Goal: Task Accomplishment & Management: Complete application form

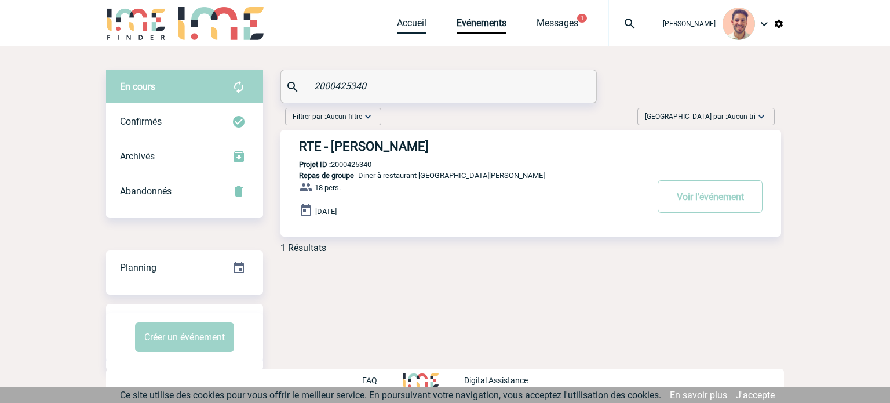
click at [422, 28] on link "Accueil" at bounding box center [412, 25] width 30 height 16
click at [419, 27] on link "Accueil" at bounding box center [412, 25] width 30 height 16
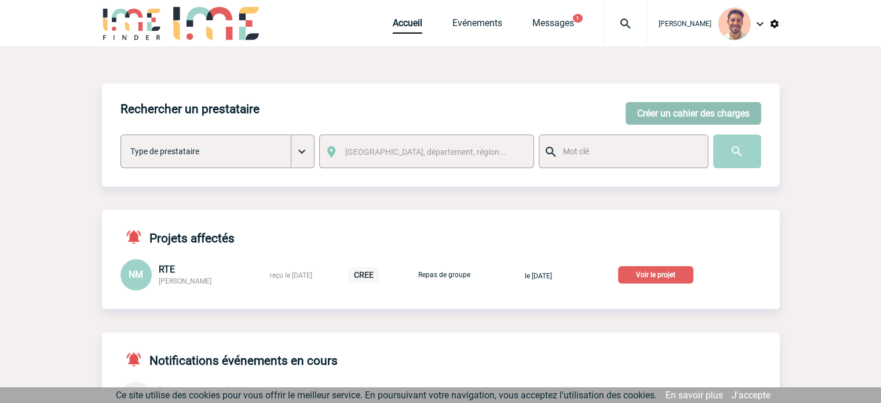
click at [657, 102] on button "Créer un cahier des charges" at bounding box center [693, 113] width 136 height 23
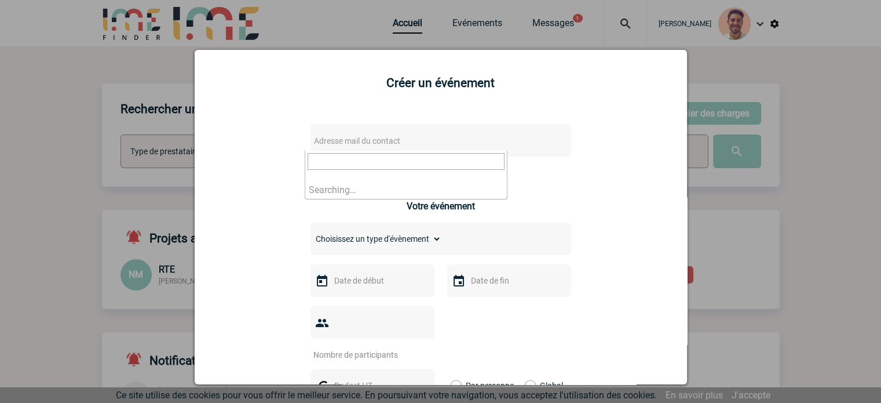
click at [365, 143] on span "Adresse mail du contact" at bounding box center [357, 140] width 86 height 9
type input "[PERSON_NAME][EMAIL_ADDRESS][DOMAIN_NAME]"
drag, startPoint x: 425, startPoint y: 164, endPoint x: 272, endPoint y: 159, distance: 153.0
click at [272, 159] on body "Yanis DE CLERCQ Accueil Evénements 1 1" at bounding box center [440, 264] width 881 height 528
type input "[PERSON_NAME][EMAIL_ADDRESS][DOMAIN_NAME]"
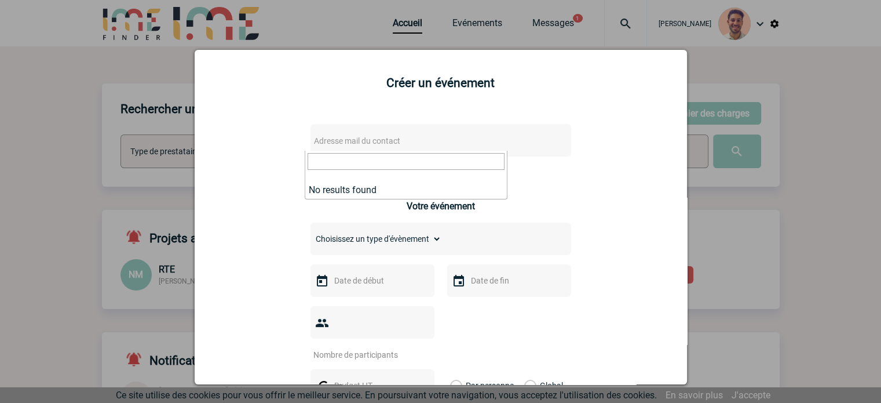
drag, startPoint x: 586, startPoint y: 187, endPoint x: 545, endPoint y: 138, distance: 63.3
click at [767, 97] on div at bounding box center [440, 201] width 881 height 403
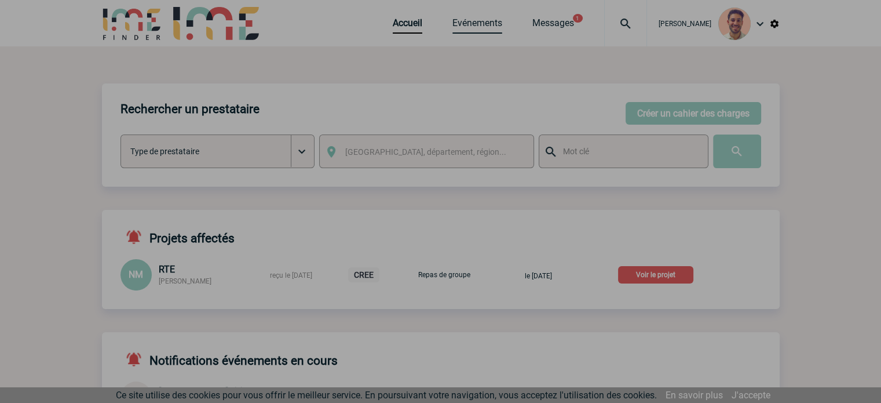
click at [484, 21] on div at bounding box center [440, 201] width 881 height 403
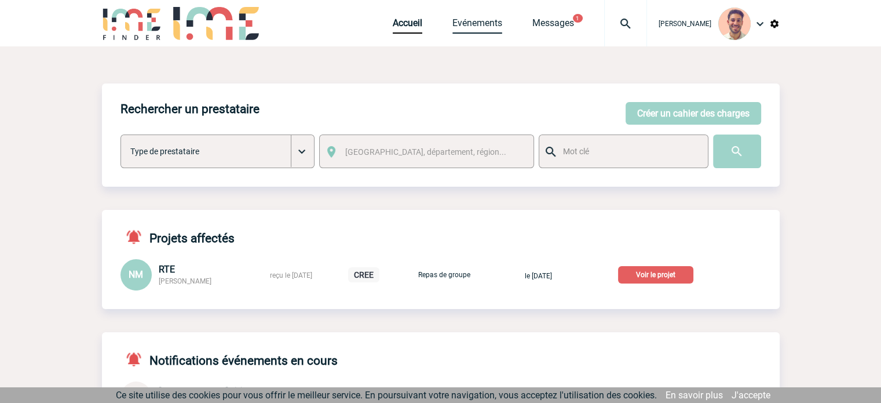
click at [483, 23] on link "Evénements" at bounding box center [477, 25] width 50 height 16
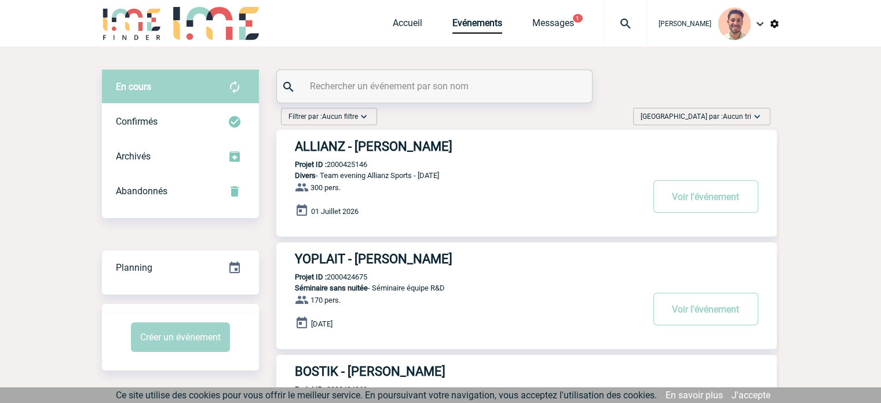
click at [341, 90] on input "text" at bounding box center [436, 86] width 258 height 17
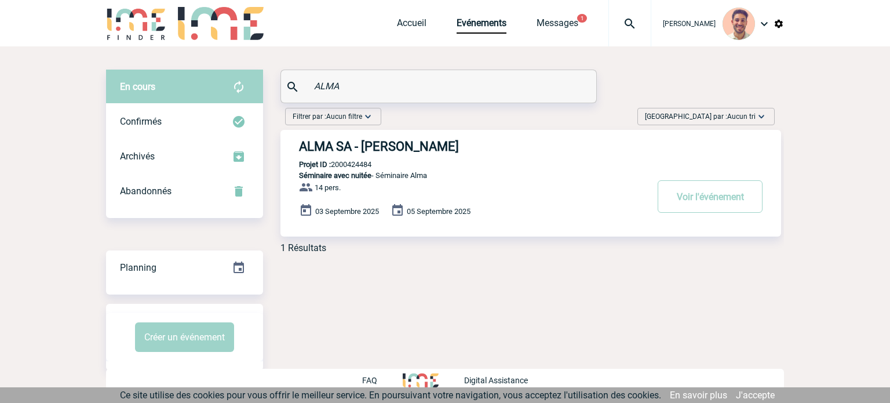
type input "ALMA"
click at [409, 23] on link "Accueil" at bounding box center [412, 25] width 30 height 16
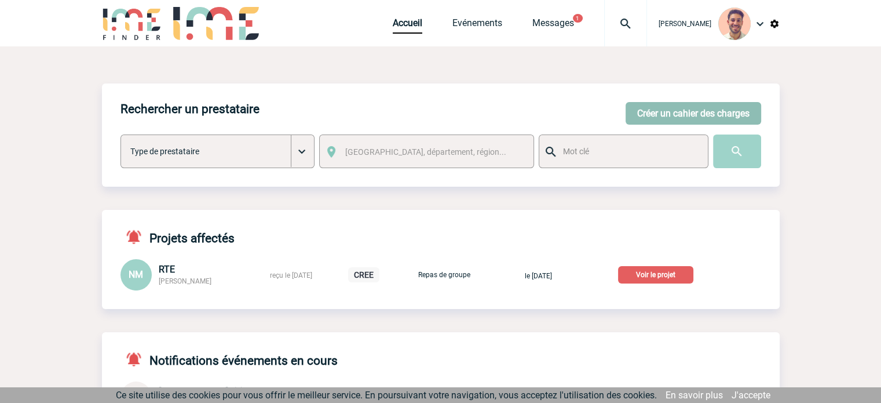
click at [707, 113] on button "Créer un cahier des charges" at bounding box center [693, 113] width 136 height 23
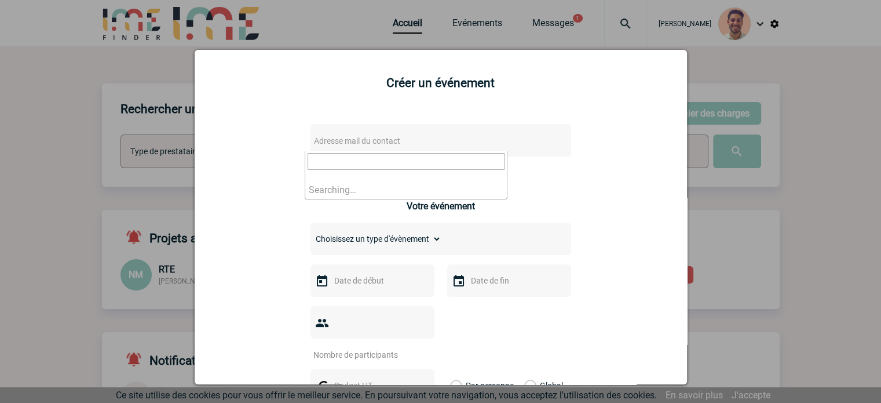
click at [400, 146] on span "Adresse mail du contact" at bounding box center [410, 141] width 203 height 16
type input "c.roy@sources-alma.com"
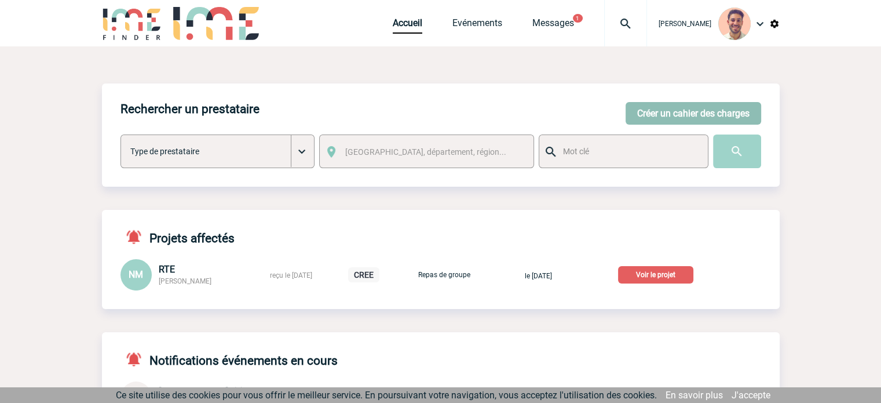
click at [667, 117] on button "Créer un cahier des charges" at bounding box center [693, 113] width 136 height 23
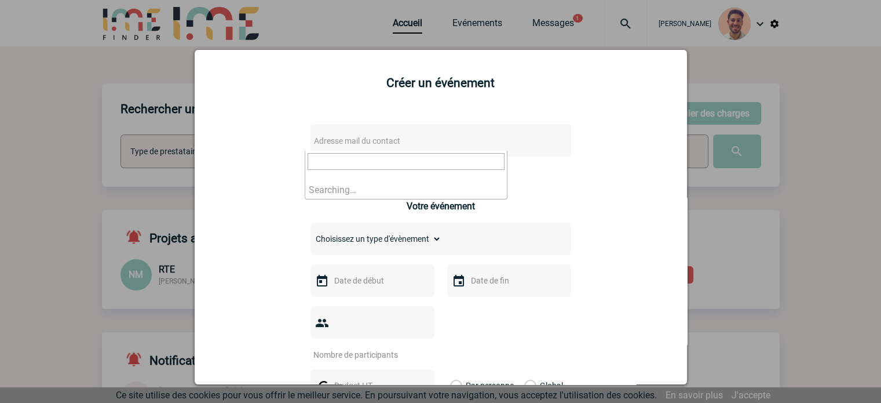
click at [407, 142] on span "Adresse mail du contact" at bounding box center [410, 141] width 203 height 16
type input "[PERSON_NAME][EMAIL_ADDRESS][DOMAIN_NAME]"
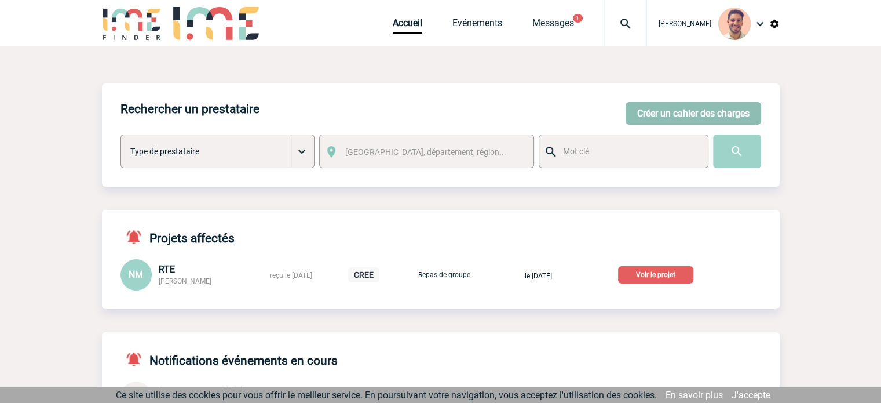
click at [700, 104] on button "Créer un cahier des charges" at bounding box center [693, 113] width 136 height 23
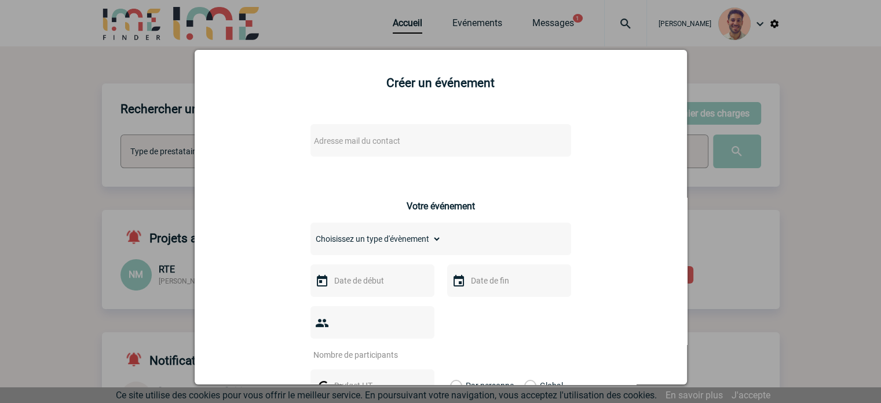
click at [389, 142] on span "Adresse mail du contact" at bounding box center [357, 140] width 86 height 9
type input "c"
click at [343, 125] on div "Adresse mail du contact" at bounding box center [440, 140] width 261 height 32
click at [345, 137] on span "Adresse mail du contact" at bounding box center [357, 140] width 86 height 9
type input "c.roy@sources-alma.com"
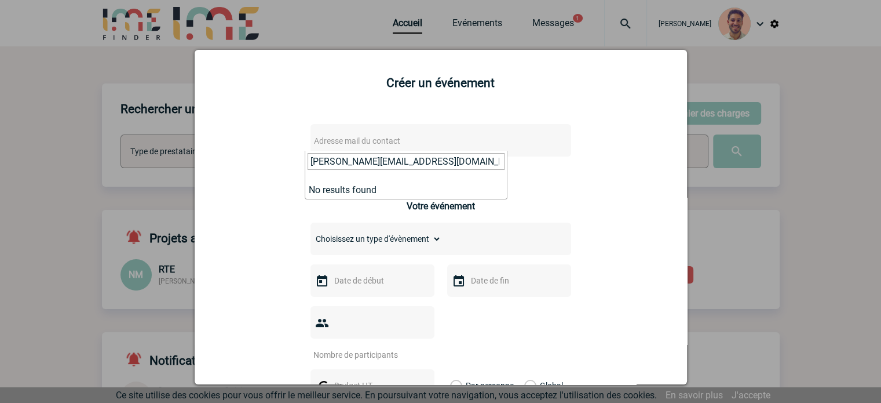
drag, startPoint x: 361, startPoint y: 192, endPoint x: 388, endPoint y: 173, distance: 32.8
click at [361, 191] on li "No results found" at bounding box center [406, 190] width 202 height 18
drag, startPoint x: 419, startPoint y: 160, endPoint x: 304, endPoint y: 158, distance: 114.7
click at [305, 158] on span "c.roy@sources-alma.com No results found" at bounding box center [406, 175] width 203 height 49
drag, startPoint x: 588, startPoint y: 182, endPoint x: 676, endPoint y: 111, distance: 113.7
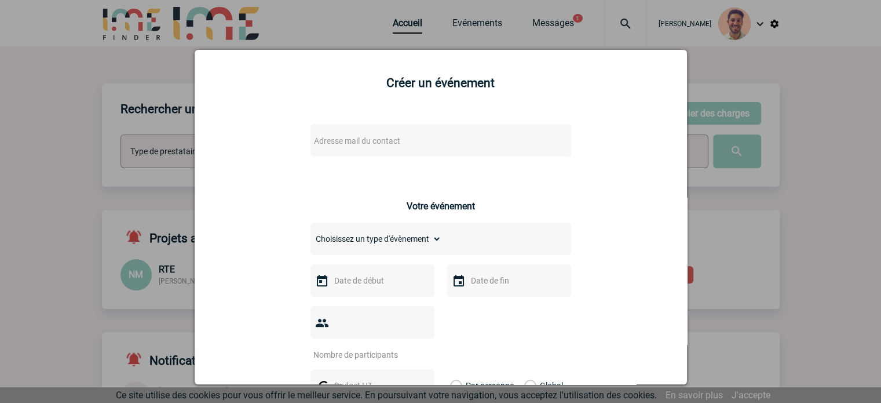
drag, startPoint x: 753, startPoint y: 97, endPoint x: 764, endPoint y: 90, distance: 13.5
click at [755, 95] on div at bounding box center [440, 201] width 881 height 403
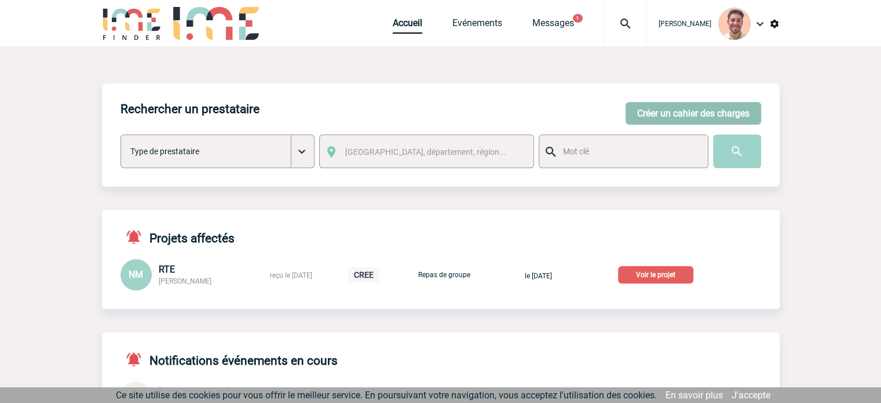
click at [716, 116] on button "Créer un cahier des charges" at bounding box center [693, 113] width 136 height 23
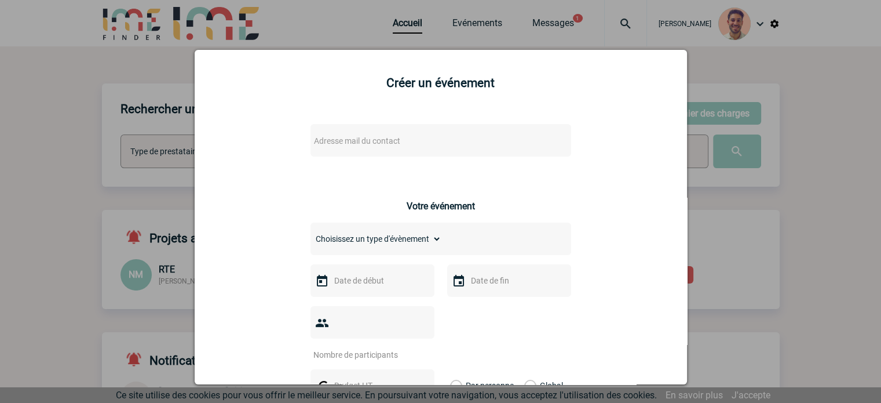
click at [363, 143] on span "Adresse mail du contact" at bounding box center [357, 140] width 86 height 9
type input "[PERSON_NAME][EMAIL_ADDRESS][DOMAIN_NAME]"
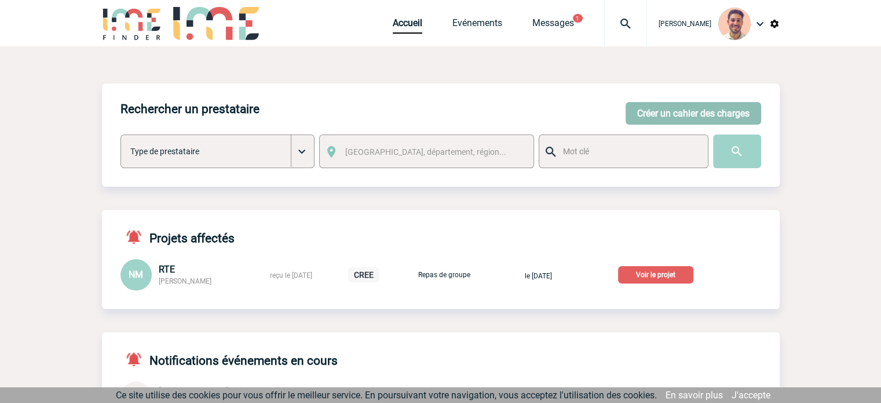
click at [691, 119] on button "Créer un cahier des charges" at bounding box center [693, 113] width 136 height 23
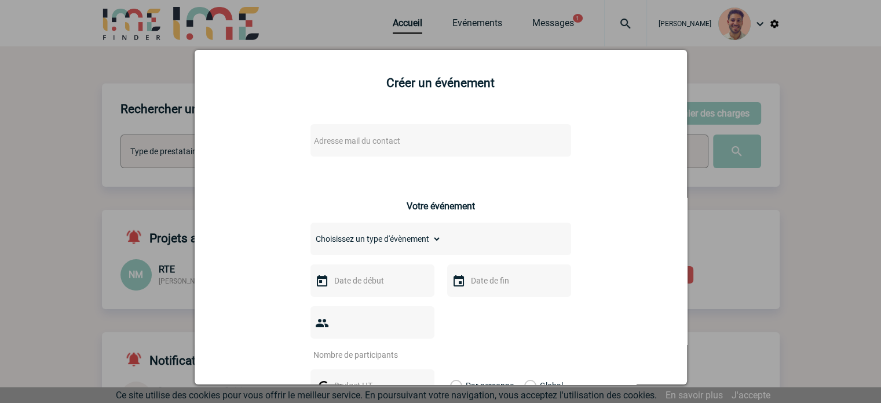
click at [376, 138] on span "Adresse mail du contact" at bounding box center [410, 141] width 203 height 16
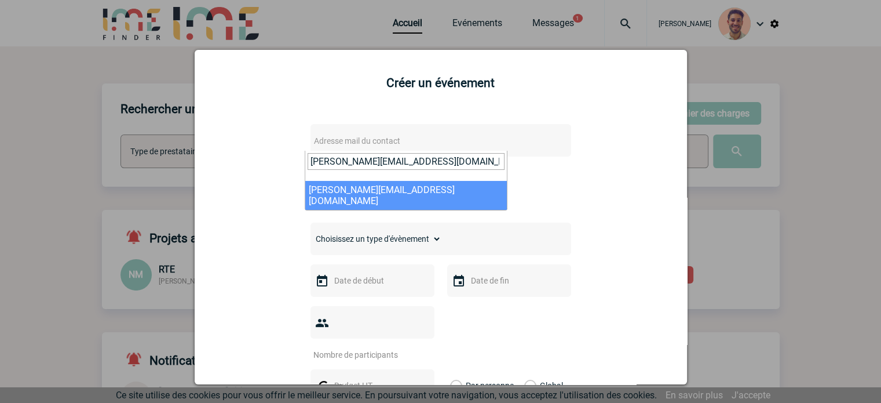
type input "c.roy@sources-alma.com"
select select "132811"
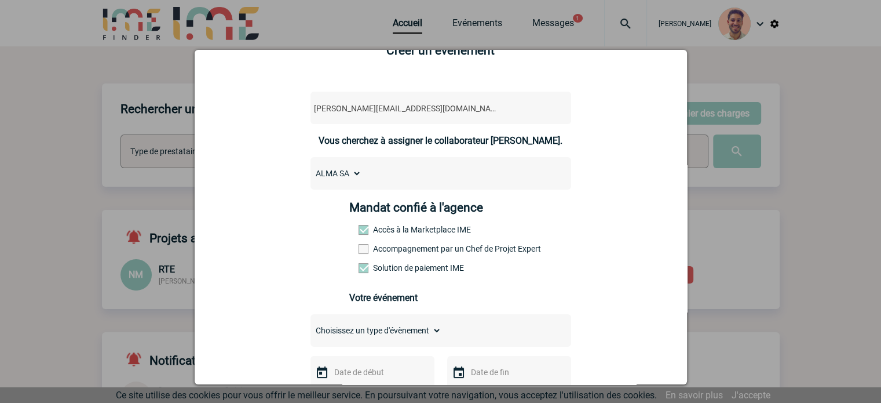
scroll to position [174, 0]
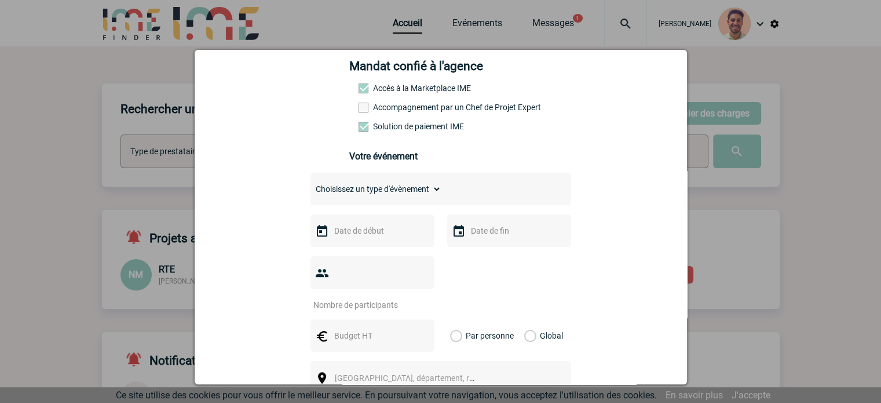
click at [373, 187] on select "Choisissez un type d'évènement Séminaire avec nuitée Séminaire sans nuitée Repa…" at bounding box center [375, 189] width 131 height 16
select select "1"
click at [310, 184] on select "Choisissez un type d'évènement Séminaire avec nuitée Séminaire sans nuitée Repa…" at bounding box center [375, 189] width 131 height 16
click at [349, 244] on div at bounding box center [372, 230] width 124 height 32
click at [352, 235] on input "text" at bounding box center [371, 230] width 80 height 15
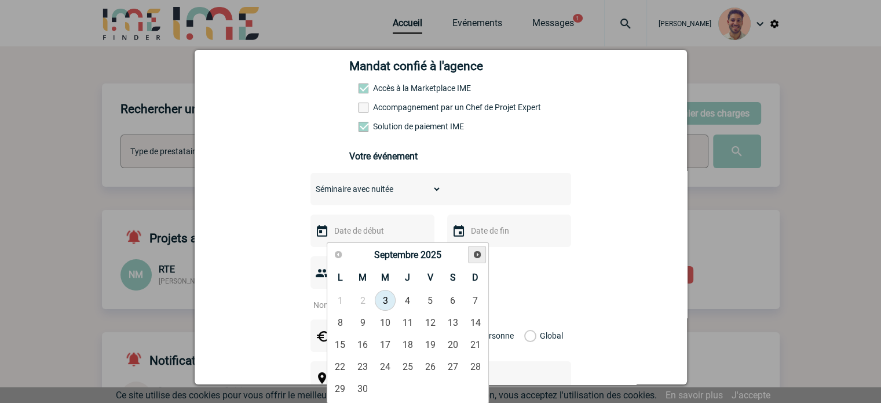
click at [474, 253] on span "Suivant" at bounding box center [477, 254] width 9 height 9
click at [475, 253] on span "Suivant" at bounding box center [477, 254] width 9 height 9
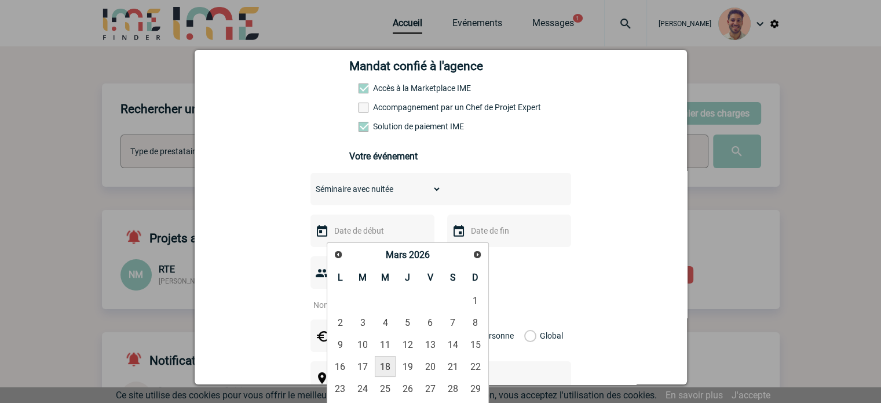
click at [384, 370] on link "18" at bounding box center [385, 366] width 21 height 21
type input "18-03-2026"
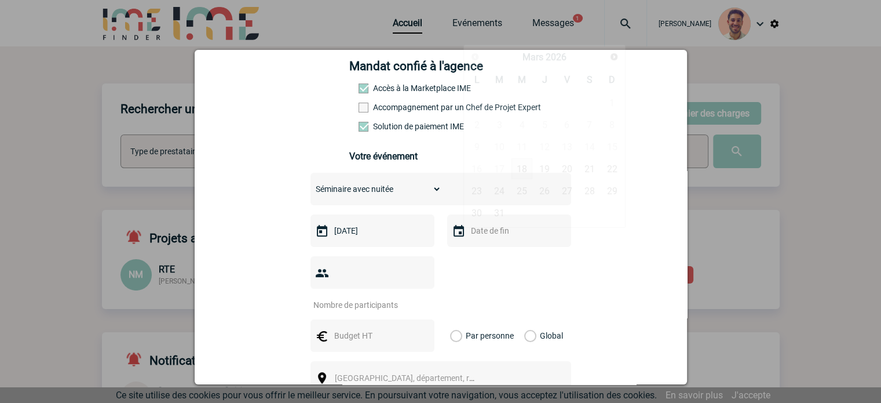
drag, startPoint x: 502, startPoint y: 239, endPoint x: 509, endPoint y: 241, distance: 6.8
click at [502, 238] on input "text" at bounding box center [508, 230] width 80 height 15
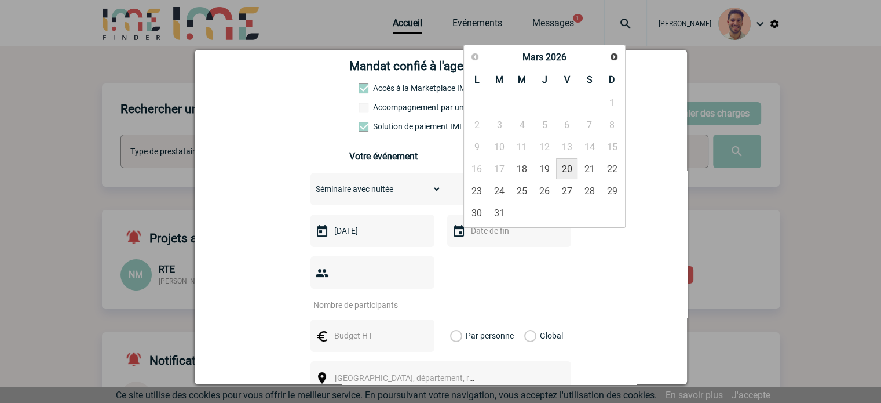
click at [570, 166] on link "20" at bounding box center [566, 168] width 21 height 21
type input "20-03-2026"
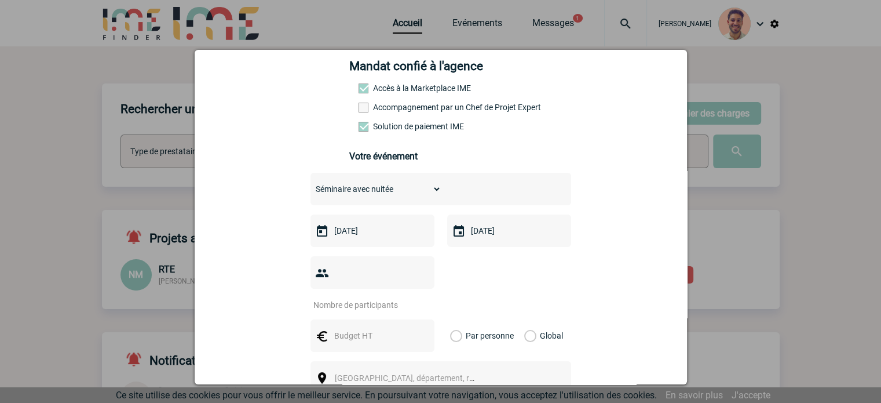
click at [345, 297] on input "number" at bounding box center [364, 304] width 109 height 15
type input "125"
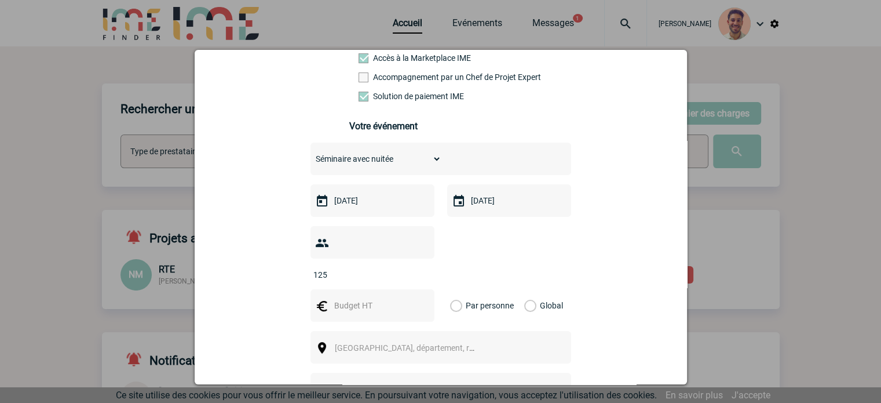
scroll to position [232, 0]
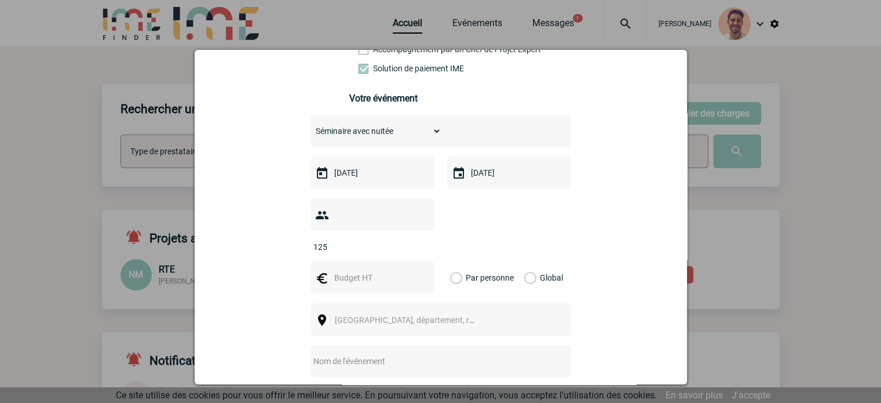
click at [375, 315] on span "Ville, département, région..." at bounding box center [415, 319] width 161 height 9
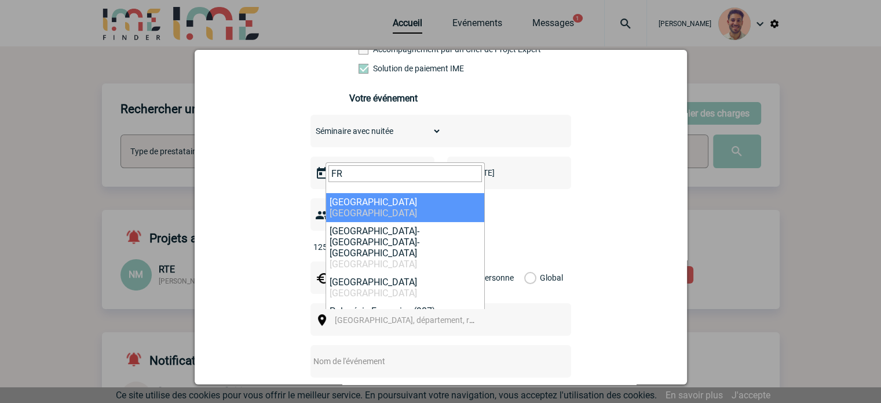
type input "F"
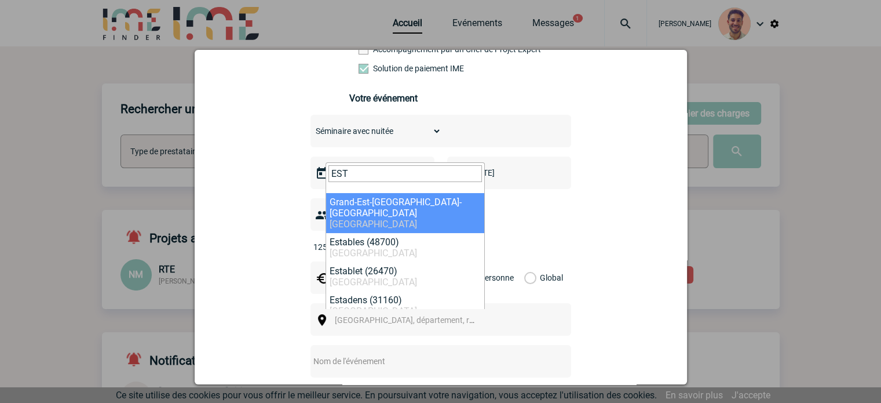
drag, startPoint x: 372, startPoint y: 175, endPoint x: 628, endPoint y: 1, distance: 309.7
click at [377, 170] on input "EST" at bounding box center [404, 173] width 153 height 17
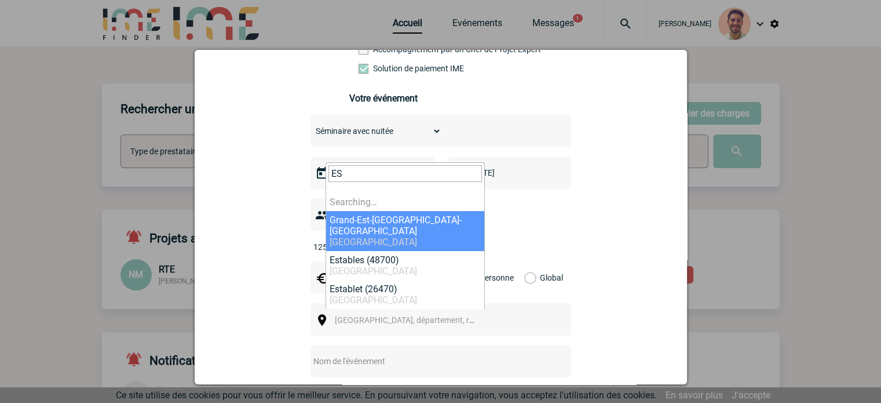
type input "E"
paste input "Grand Est"
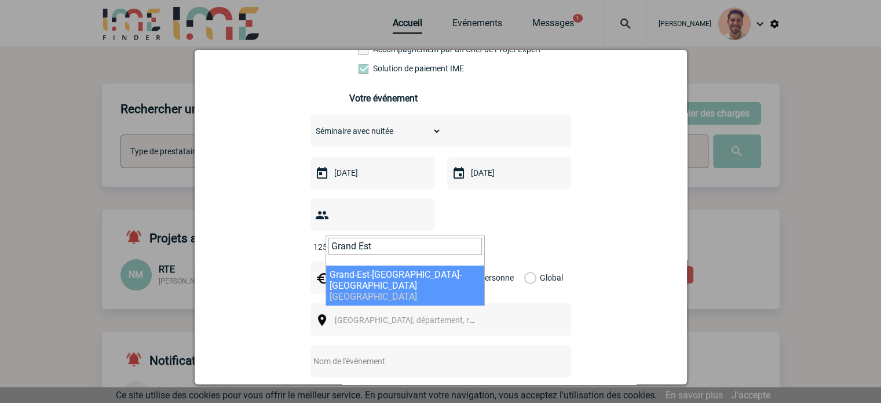
type input "Grand Est"
select select "18587"
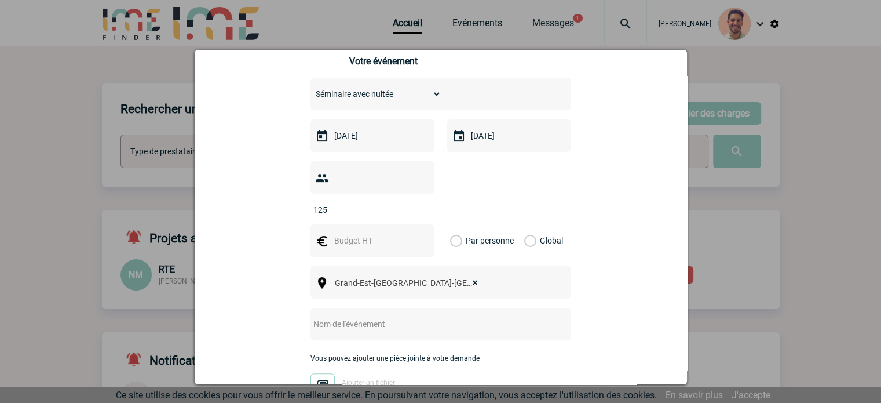
scroll to position [290, 0]
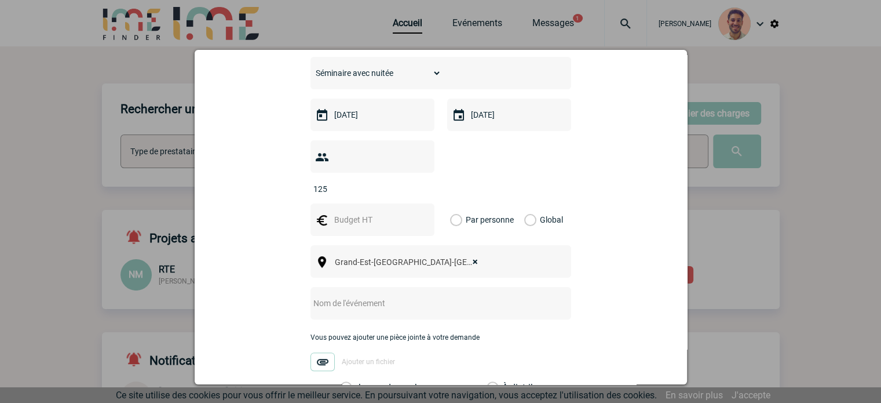
drag, startPoint x: 526, startPoint y: 199, endPoint x: 500, endPoint y: 251, distance: 58.3
click at [526, 203] on label "Global" at bounding box center [528, 219] width 8 height 32
click at [0, 0] on input "Global" at bounding box center [0, 0] width 0 height 0
click at [395, 295] on input "text" at bounding box center [425, 302] width 230 height 15
type input "s"
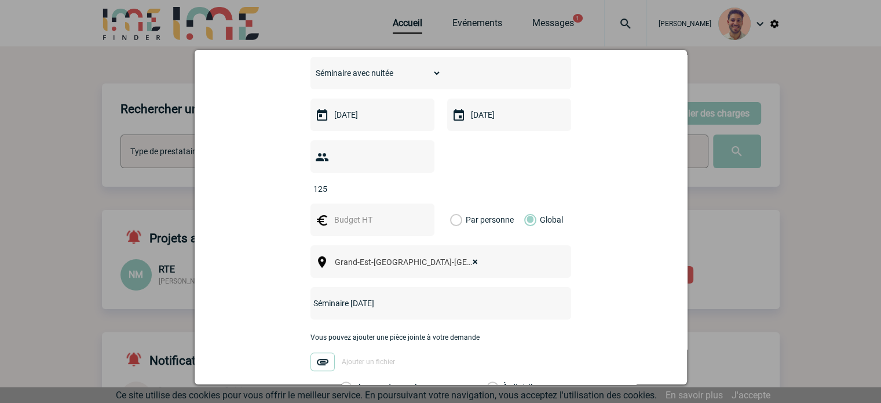
click at [346, 295] on input "Séminaire Mars 2026" at bounding box center [425, 302] width 230 height 15
type input "Séminaire résidentiel Mars 2026"
click at [382, 203] on div at bounding box center [372, 219] width 124 height 32
click at [381, 212] on input "text" at bounding box center [371, 219] width 80 height 15
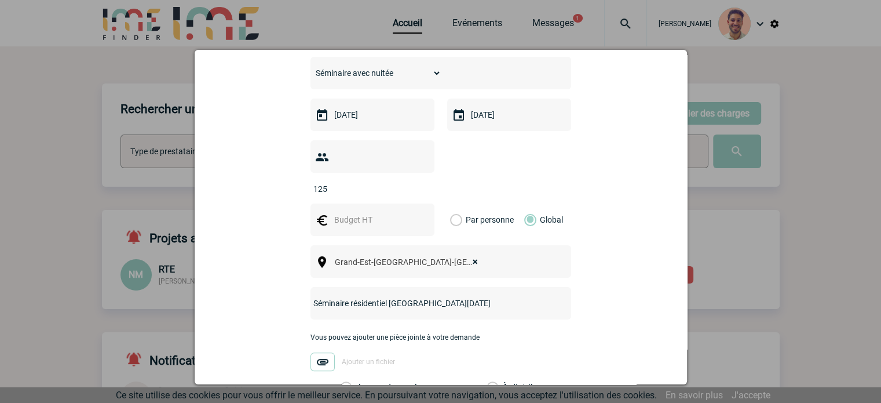
type input "&"
type input "1"
click at [589, 169] on div "c.roy@sources-alma.com c.roy@sources-alma.com Vous cherchez à assigner le colla…" at bounding box center [440, 184] width 463 height 722
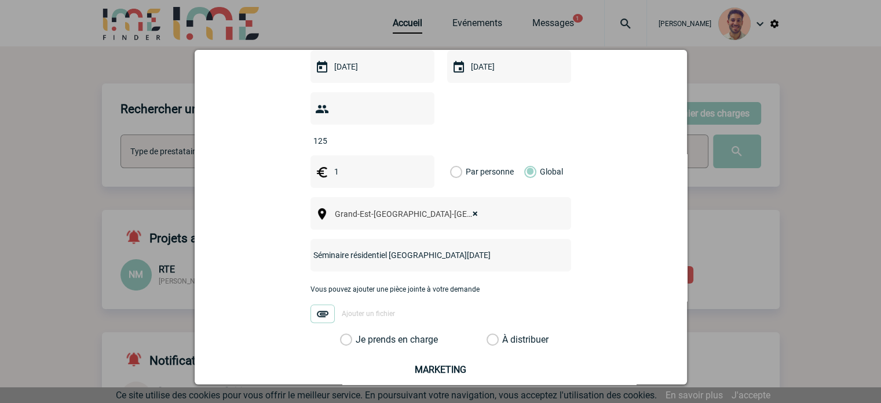
scroll to position [451, 0]
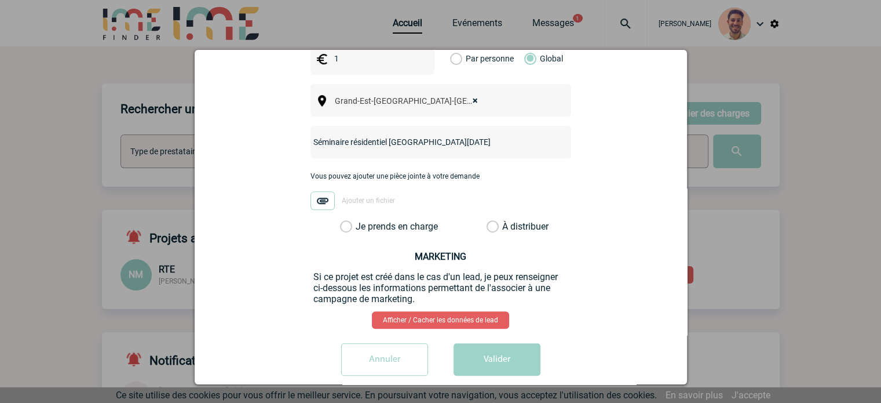
click at [356, 221] on label "Je prends en charge" at bounding box center [350, 227] width 20 height 12
click at [0, 0] on input "Je prends en charge" at bounding box center [0, 0] width 0 height 0
drag, startPoint x: 491, startPoint y: 338, endPoint x: 502, endPoint y: 335, distance: 11.4
click at [491, 343] on button "Valider" at bounding box center [496, 359] width 87 height 32
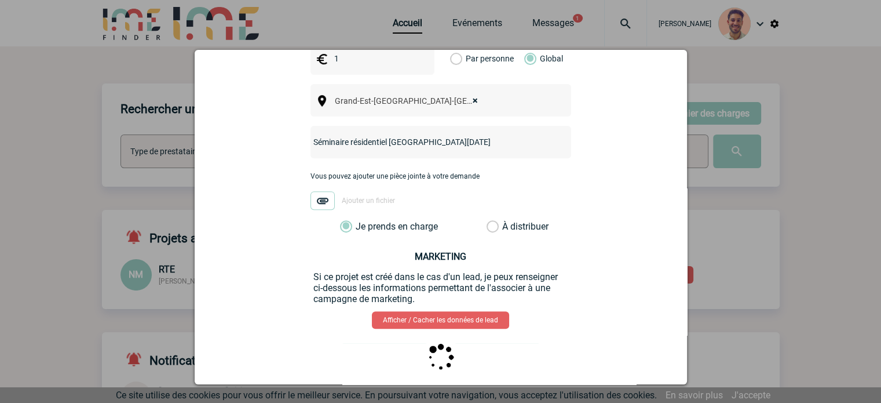
scroll to position [0, 0]
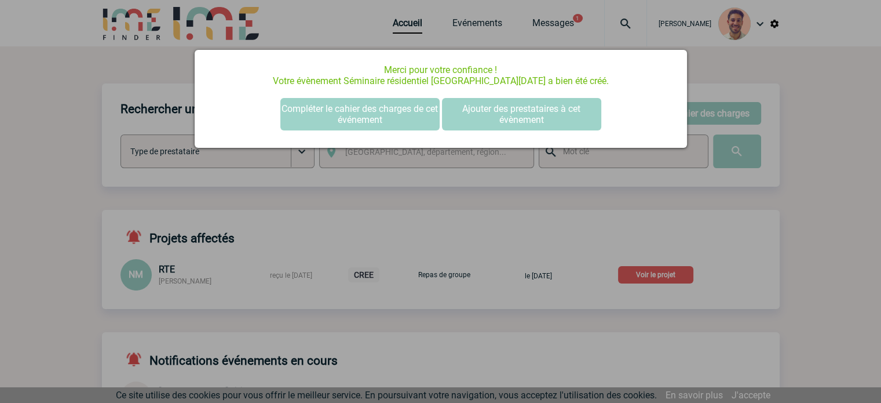
drag, startPoint x: 500, startPoint y: 23, endPoint x: 482, endPoint y: 24, distance: 18.0
click at [498, 23] on div at bounding box center [440, 201] width 881 height 403
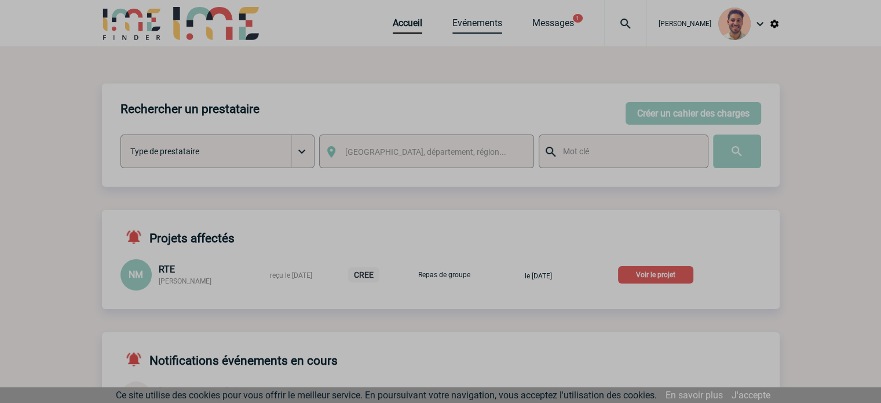
click at [468, 20] on body "Yanis DE CLERCQ Accueil Evénements 1 1" at bounding box center [440, 301] width 881 height 603
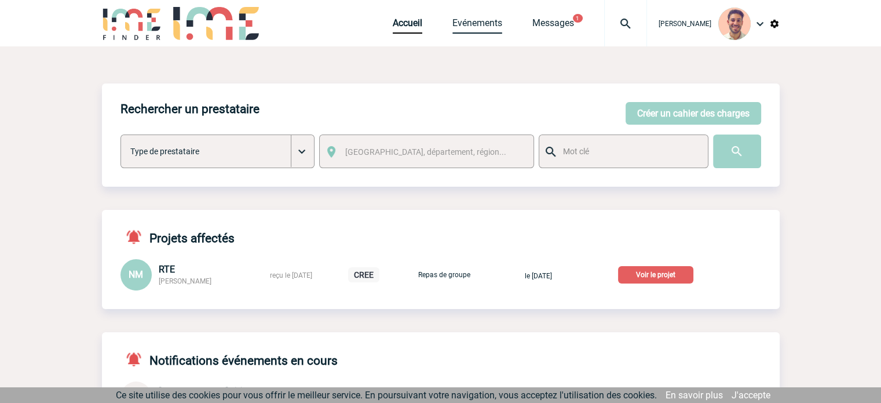
click at [470, 23] on link "Evénements" at bounding box center [477, 25] width 50 height 16
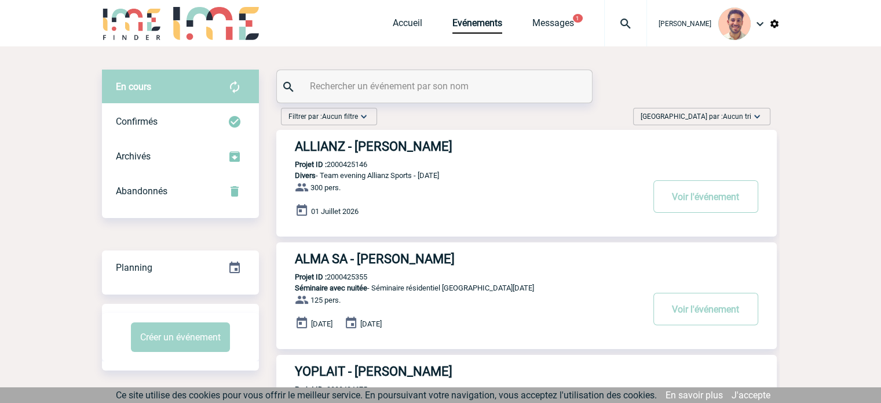
click at [359, 82] on input "text" at bounding box center [436, 86] width 258 height 17
paste input "2000425355"
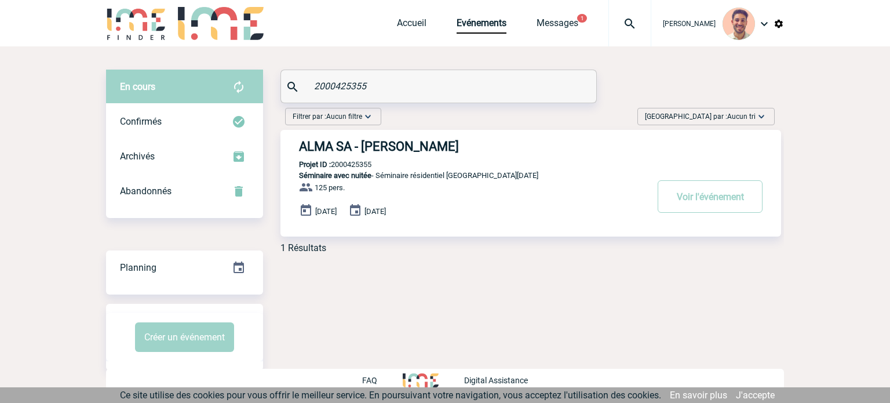
type input "2000425355"
click at [386, 148] on h3 "ALMA SA - [PERSON_NAME]" at bounding box center [472, 146] width 347 height 14
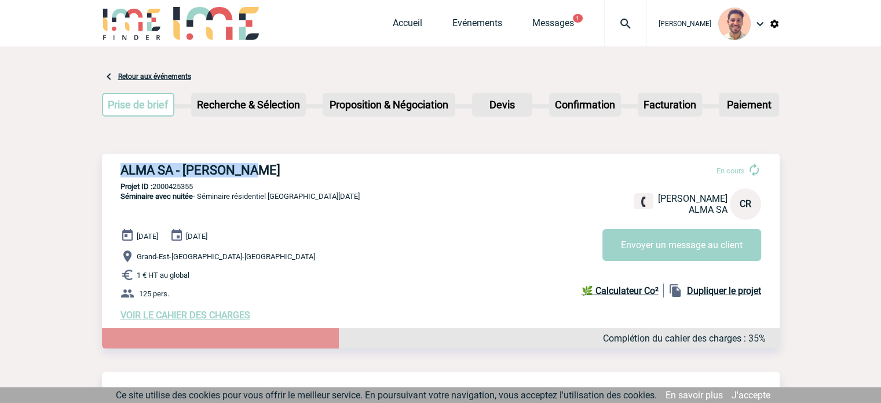
drag, startPoint x: 262, startPoint y: 171, endPoint x: 116, endPoint y: 164, distance: 145.5
click at [116, 164] on div "ALMA SA - [PERSON_NAME] En cours [PERSON_NAME] SA CR Envoyer un message au clie…" at bounding box center [441, 241] width 678 height 176
copy h3 "ALMA SA - [PERSON_NAME]"
drag, startPoint x: 190, startPoint y: 190, endPoint x: 153, endPoint y: 192, distance: 36.6
click at [153, 192] on div "ALMA SA - [PERSON_NAME] En cours [PERSON_NAME] SA CR Envoyer un message au clie…" at bounding box center [441, 241] width 678 height 176
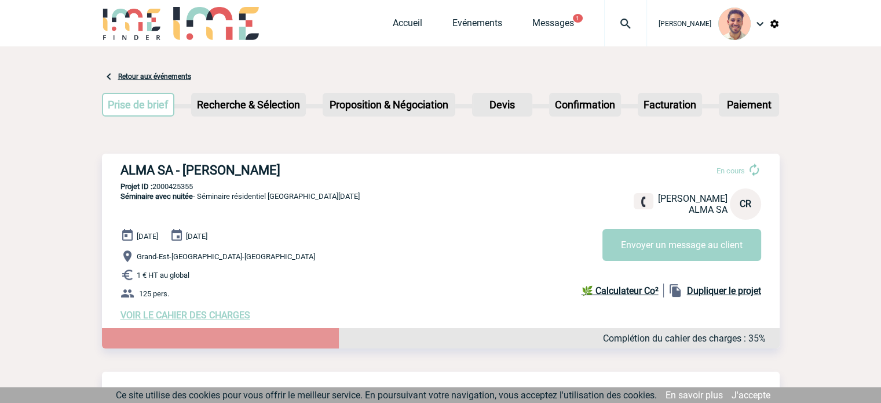
click at [190, 188] on p "Projet ID : 2000425355" at bounding box center [441, 186] width 678 height 9
drag, startPoint x: 201, startPoint y: 184, endPoint x: 156, endPoint y: 185, distance: 45.2
click at [156, 185] on p "Projet ID : 2000425355" at bounding box center [441, 186] width 678 height 9
copy p "2000425355"
click at [473, 28] on link "Evénements" at bounding box center [477, 25] width 50 height 16
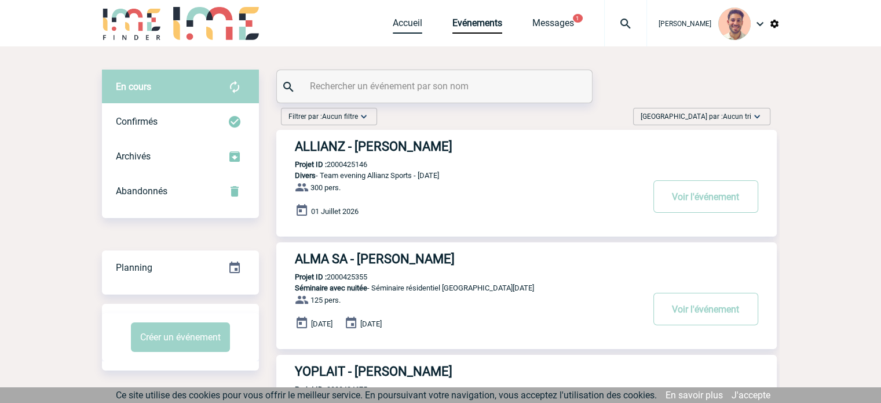
click at [401, 19] on link "Accueil" at bounding box center [408, 25] width 30 height 16
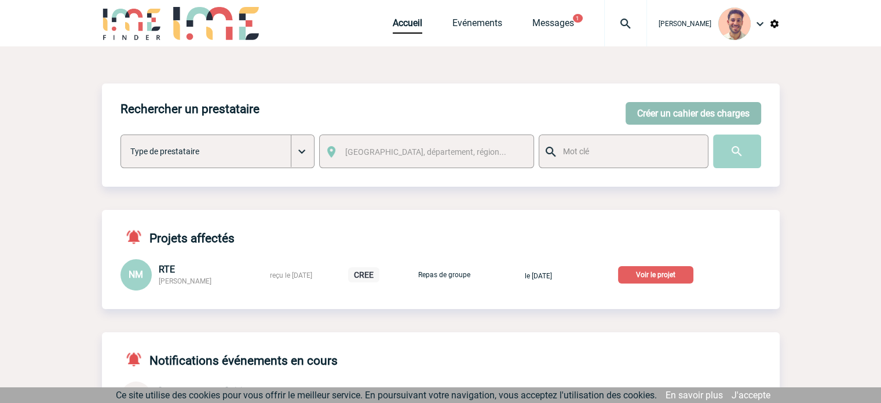
click at [722, 105] on button "Créer un cahier des charges" at bounding box center [693, 113] width 136 height 23
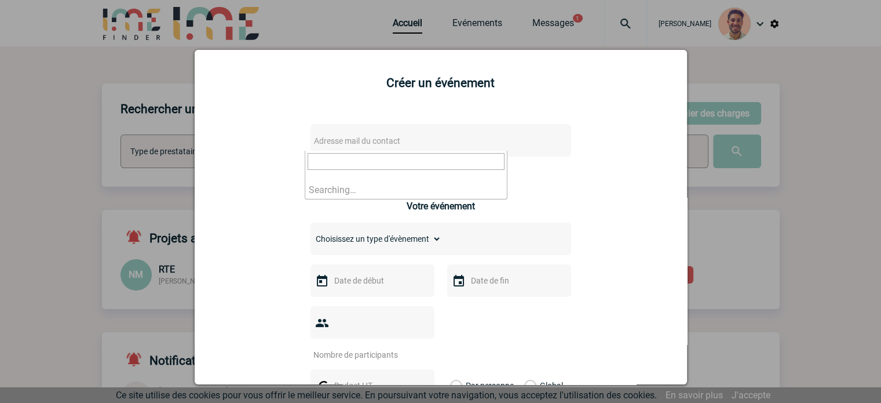
click at [375, 137] on span "Adresse mail du contact" at bounding box center [357, 140] width 86 height 9
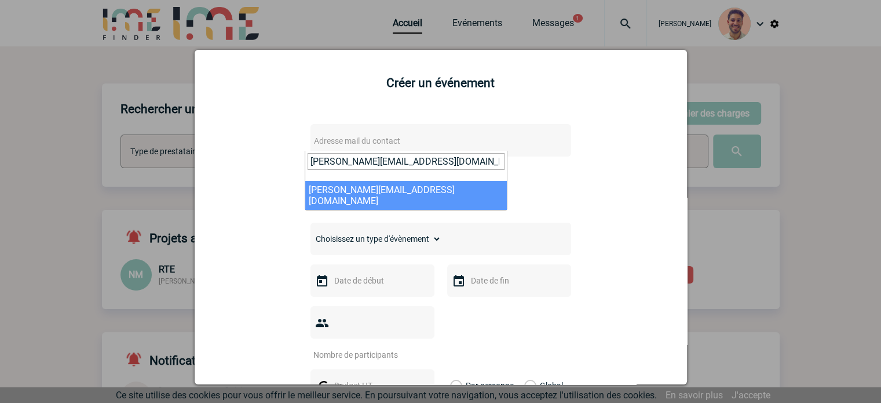
type input "c.roy@sources-alma.com"
select select "132811"
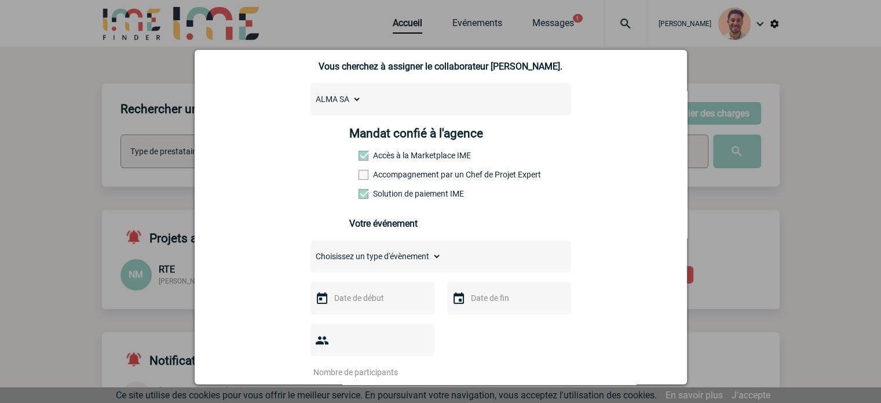
scroll to position [232, 0]
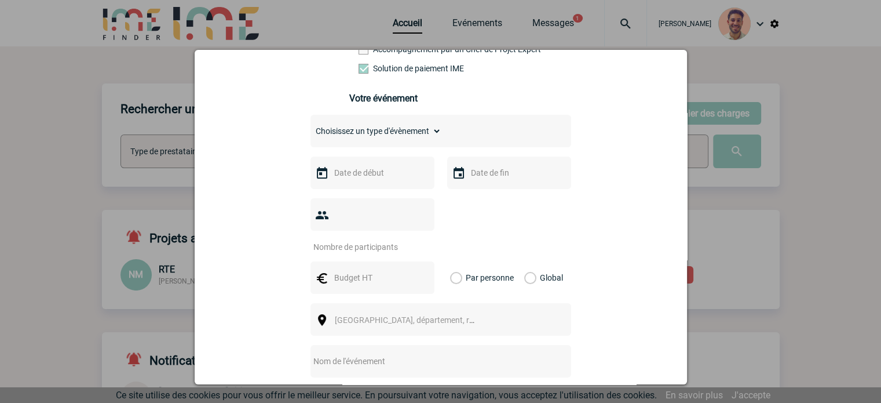
click at [389, 138] on select "Choisissez un type d'évènement Séminaire avec nuitée Séminaire sans nuitée Repa…" at bounding box center [375, 131] width 131 height 16
select select "1"
click at [310, 126] on select "Choisissez un type d'évènement Séminaire avec nuitée Séminaire sans nuitée Repa…" at bounding box center [375, 131] width 131 height 16
click at [348, 178] on input "text" at bounding box center [371, 172] width 80 height 15
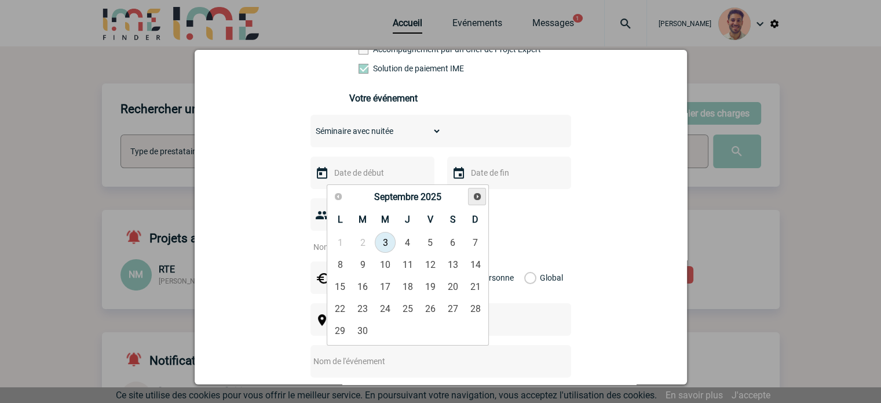
click at [473, 195] on span "Suivant" at bounding box center [477, 196] width 9 height 9
click at [334, 190] on link "Précédent" at bounding box center [339, 197] width 18 height 18
click at [382, 304] on link "22" at bounding box center [385, 308] width 21 height 21
type input "22-10-2025"
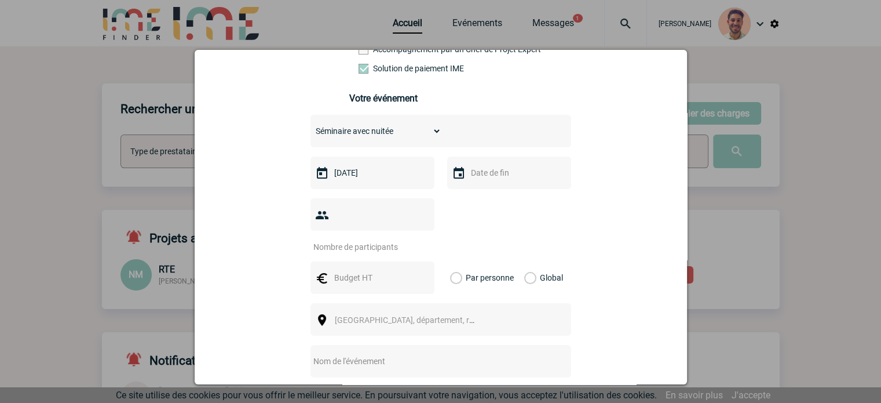
click at [470, 185] on div at bounding box center [509, 172] width 124 height 32
click at [474, 180] on input "text" at bounding box center [508, 172] width 80 height 15
click at [565, 308] on link "24" at bounding box center [566, 308] width 21 height 21
type input "24-10-2025"
click at [371, 226] on div at bounding box center [372, 214] width 124 height 32
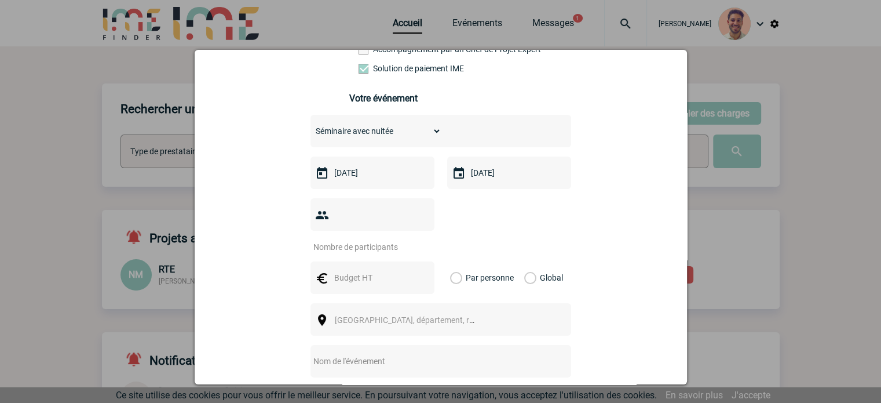
click at [371, 239] on input "number" at bounding box center [364, 246] width 109 height 15
type input "15"
click at [367, 270] on input "text" at bounding box center [371, 277] width 80 height 15
type input "1"
click at [525, 261] on label "Global" at bounding box center [528, 277] width 8 height 32
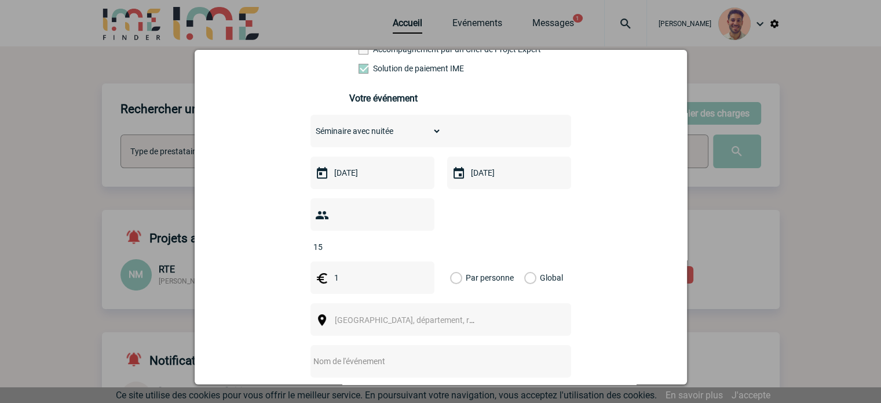
click at [0, 0] on input "Global" at bounding box center [0, 0] width 0 height 0
click at [422, 303] on div "Ville, département, région..." at bounding box center [440, 319] width 261 height 32
click at [415, 312] on span "Ville, département, région..." at bounding box center [409, 320] width 159 height 16
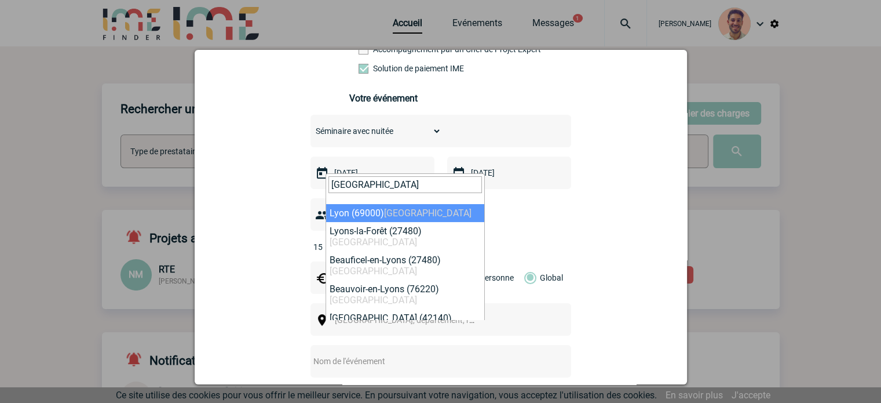
type input "LYON"
select select "36544"
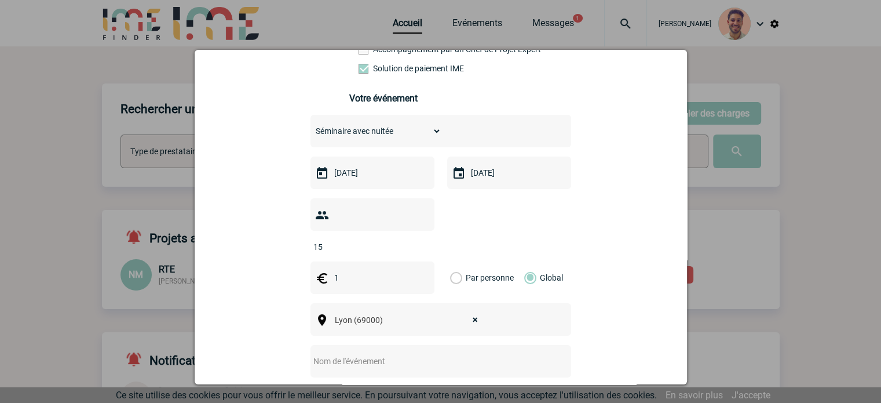
click at [371, 353] on input "text" at bounding box center [425, 360] width 230 height 15
paste input "réunion de direction"
click at [314, 353] on input "réunion de direction" at bounding box center [425, 360] width 230 height 15
click at [396, 353] on input "Réunion de direction" at bounding box center [425, 360] width 230 height 15
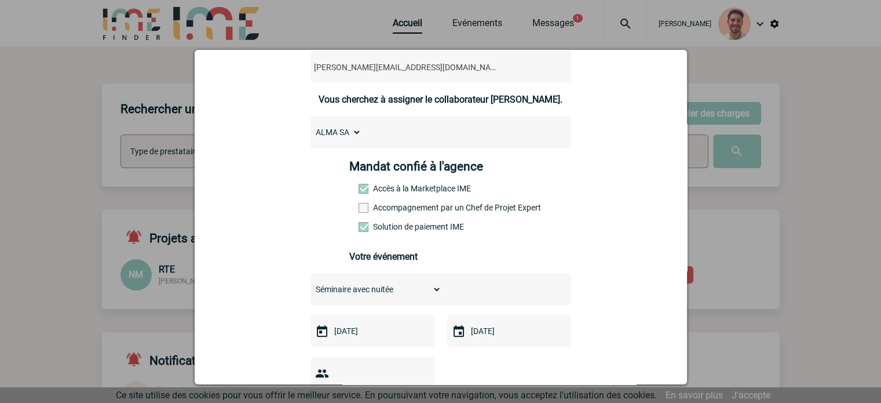
scroll to position [174, 0]
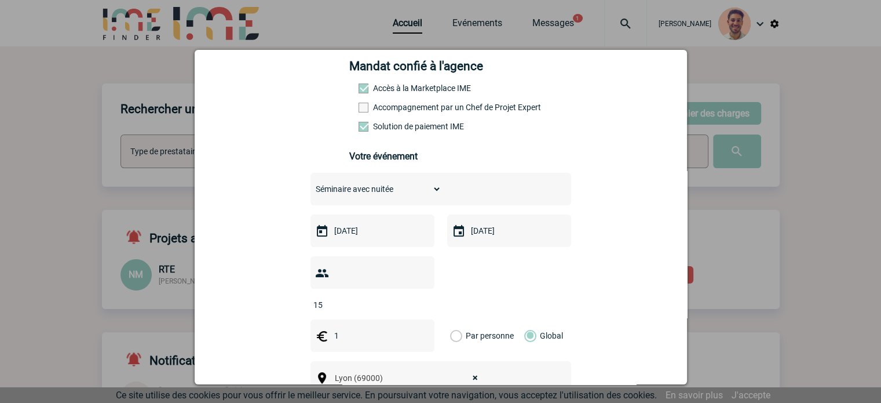
type input "Réunion de direction Octobre 2025"
click at [607, 228] on div "c.roy@sources-alma.com c.roy@sources-alma.com Vous cherchez à assigner le colla…" at bounding box center [440, 300] width 463 height 722
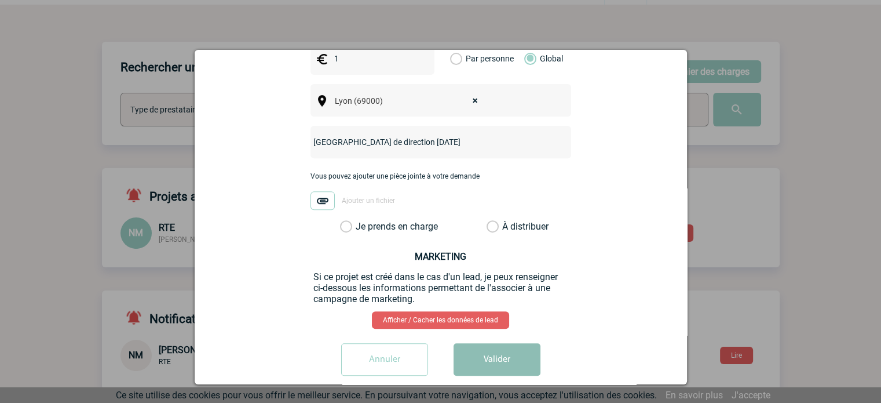
scroll to position [201, 0]
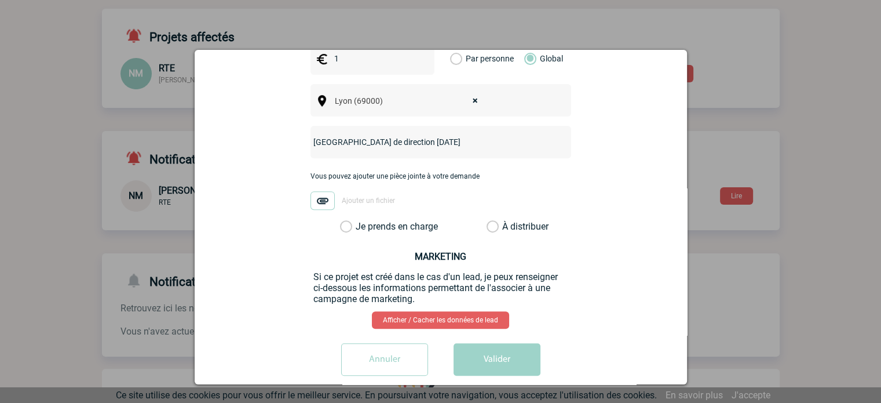
drag, startPoint x: 347, startPoint y: 211, endPoint x: 461, endPoint y: 220, distance: 114.4
click at [347, 221] on label "Je prends en charge" at bounding box center [350, 227] width 20 height 12
click at [0, 0] on input "Je prends en charge" at bounding box center [0, 0] width 0 height 0
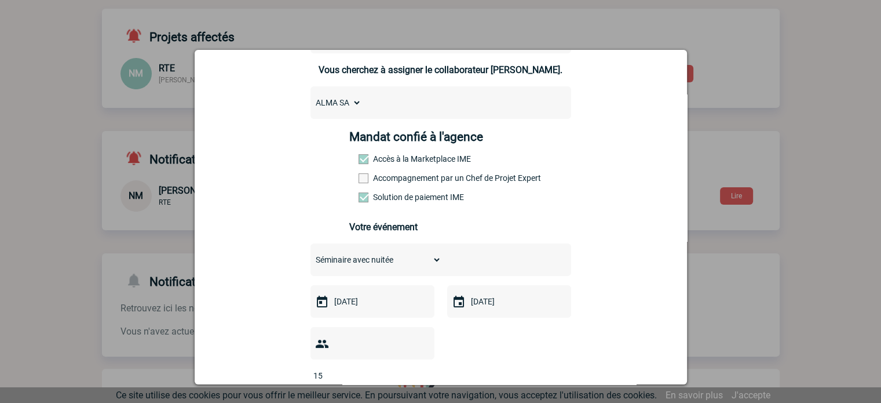
scroll to position [451, 0]
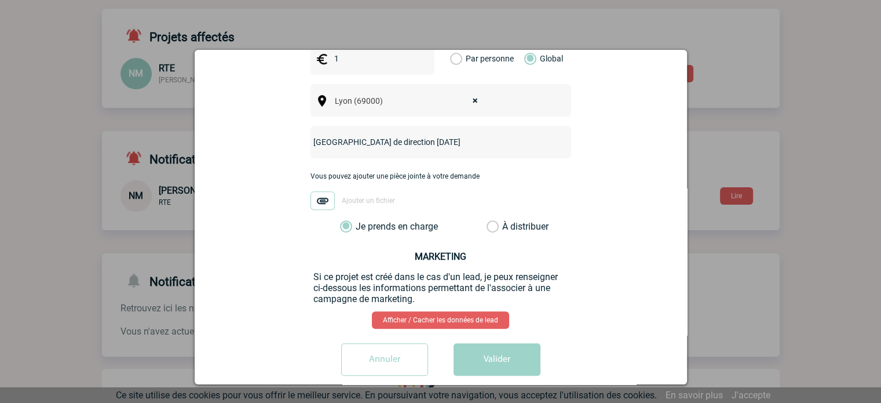
click at [485, 354] on button "Valider" at bounding box center [496, 359] width 87 height 32
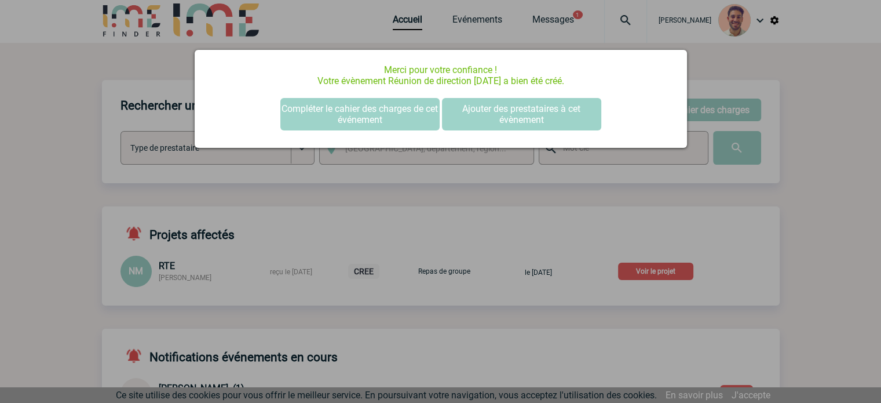
scroll to position [0, 0]
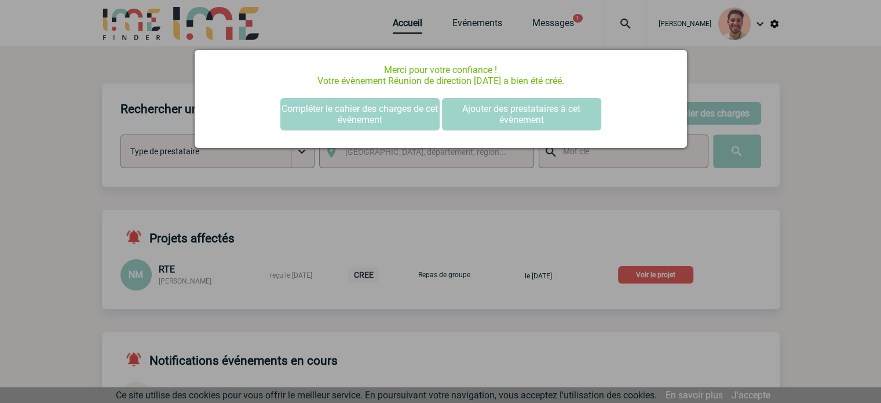
click at [800, 163] on div at bounding box center [440, 201] width 881 height 403
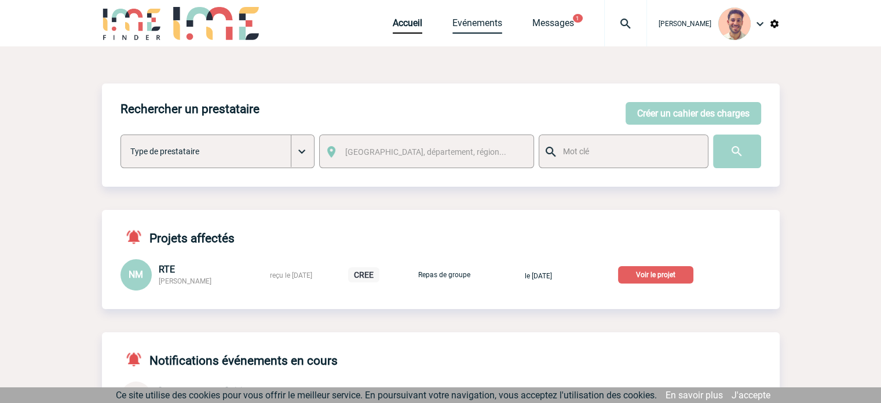
click at [482, 30] on link "Evénements" at bounding box center [477, 25] width 50 height 16
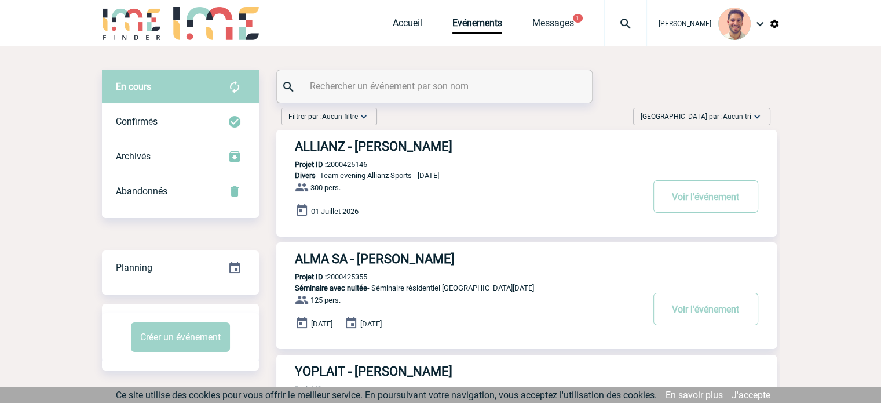
click at [448, 92] on input "text" at bounding box center [436, 86] width 258 height 17
paste input "2000425356"
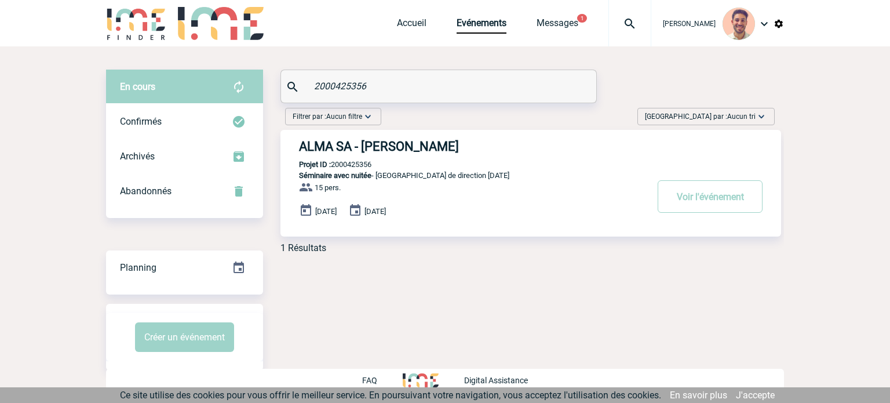
type input "2000425356"
click at [389, 142] on h3 "ALMA SA - Celine ROY" at bounding box center [472, 146] width 347 height 14
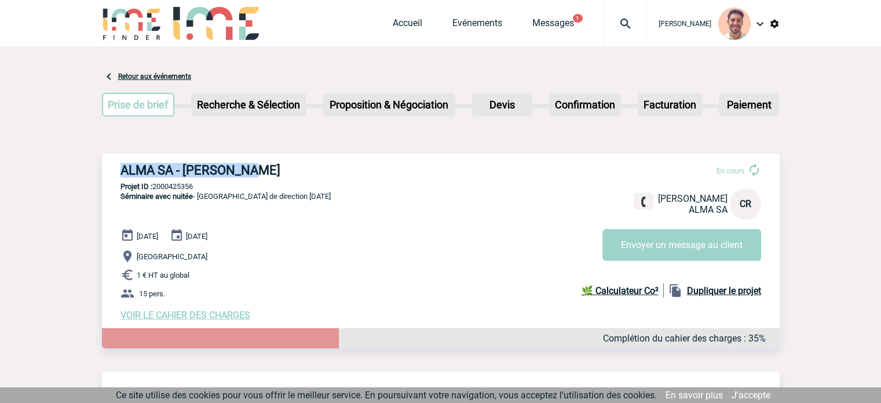
drag, startPoint x: 250, startPoint y: 169, endPoint x: 108, endPoint y: 175, distance: 142.1
click at [108, 175] on div "ALMA SA - [PERSON_NAME] En cours [PERSON_NAME] SA CR Envoyer un message au clie…" at bounding box center [441, 241] width 678 height 176
copy h3 "ALMA SA - [PERSON_NAME]"
drag, startPoint x: 199, startPoint y: 189, endPoint x: 155, endPoint y: 183, distance: 44.4
click at [155, 183] on p "Projet ID : 2000425356" at bounding box center [441, 186] width 678 height 9
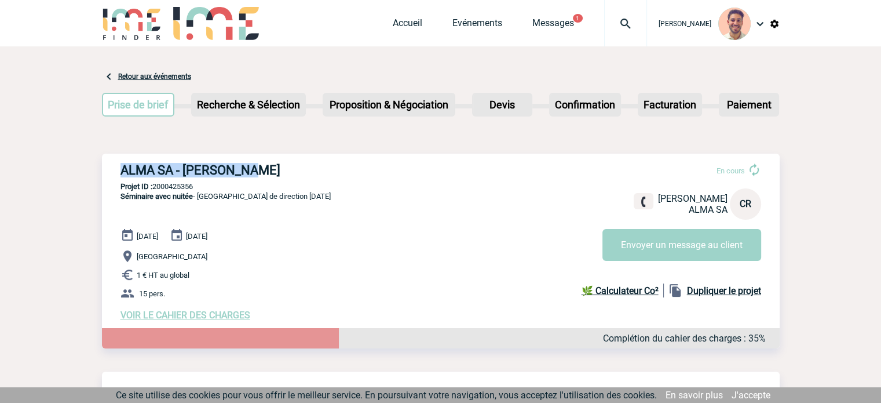
copy p "2000425356"
click at [393, 20] on link "Accueil" at bounding box center [408, 25] width 30 height 16
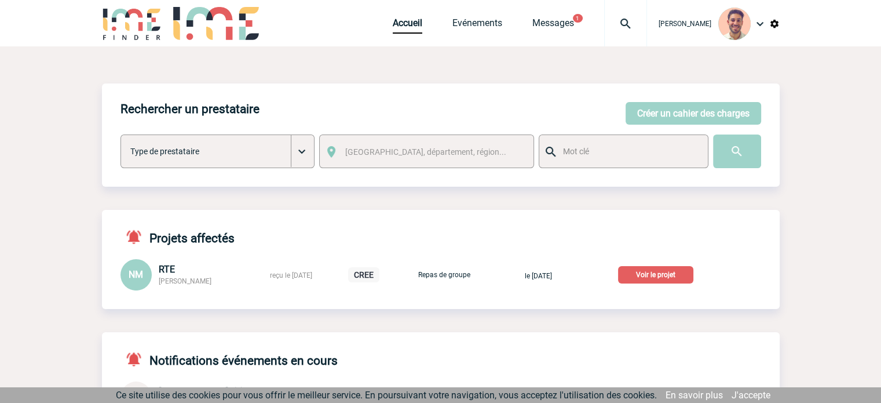
click at [681, 275] on p "Voir le projet" at bounding box center [655, 274] width 75 height 17
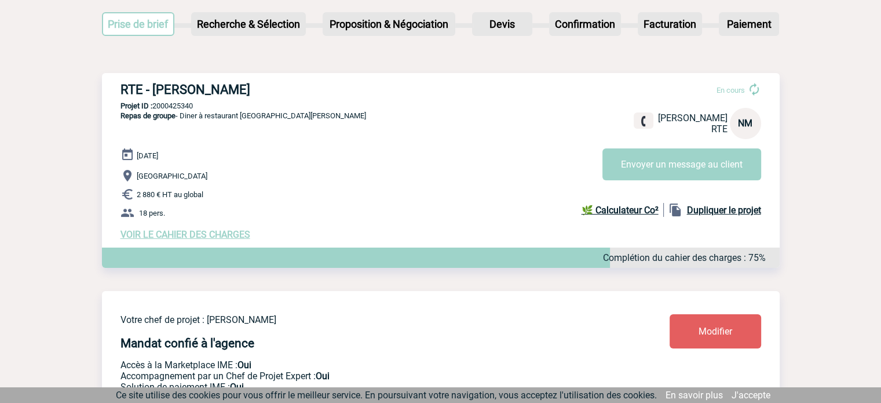
scroll to position [116, 0]
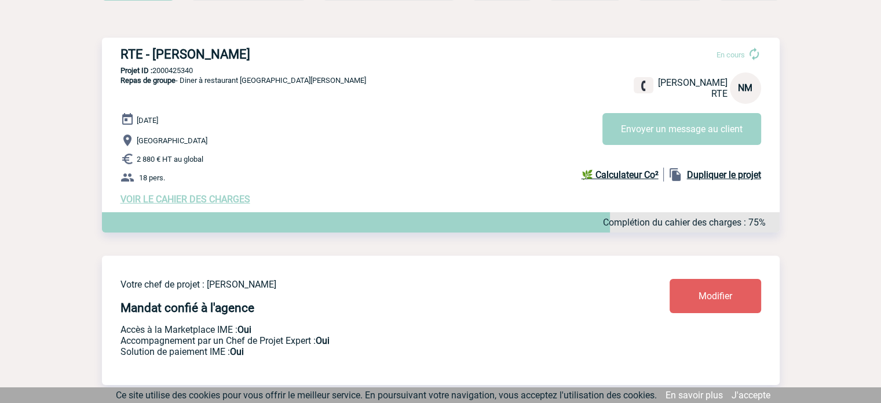
drag, startPoint x: 272, startPoint y: 50, endPoint x: 120, endPoint y: 55, distance: 151.2
click at [120, 55] on h3 "RTE - [PERSON_NAME]" at bounding box center [293, 54] width 347 height 14
copy h3 "RTE - [PERSON_NAME]"
click at [169, 74] on p "Projet ID : 2000425340" at bounding box center [441, 70] width 678 height 9
drag, startPoint x: 199, startPoint y: 71, endPoint x: 153, endPoint y: 64, distance: 46.2
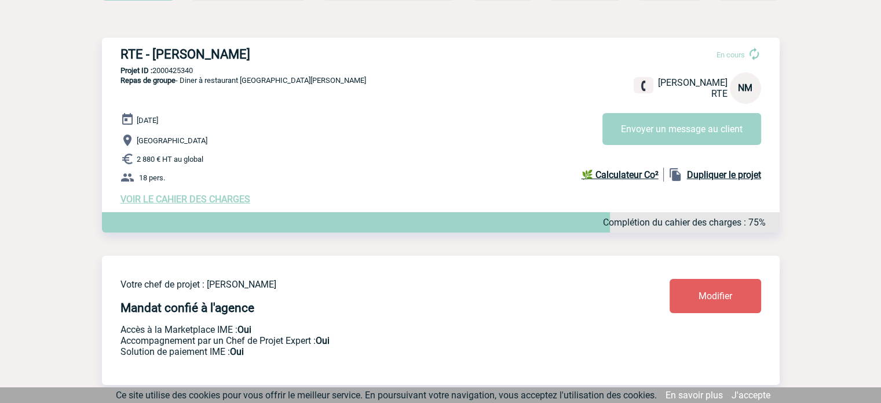
click at [153, 64] on div "RTE - Nathalie MINVILLE En cours Nathalie MINVILLE RTE NM Envoyer un message au…" at bounding box center [441, 126] width 678 height 176
copy p "2000425340"
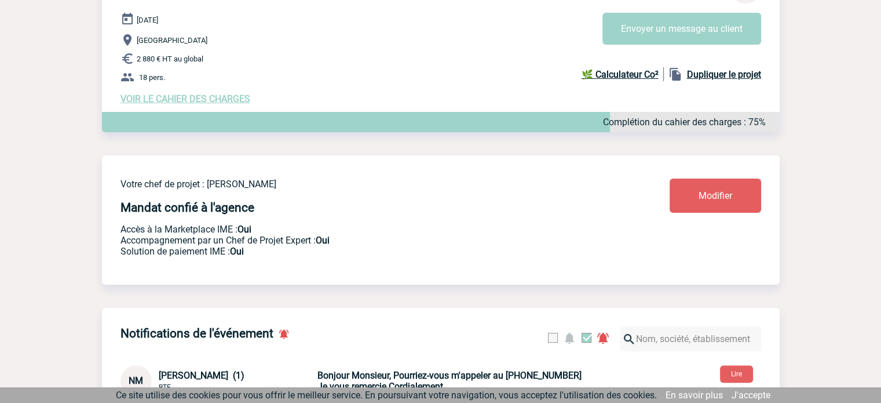
scroll to position [58, 0]
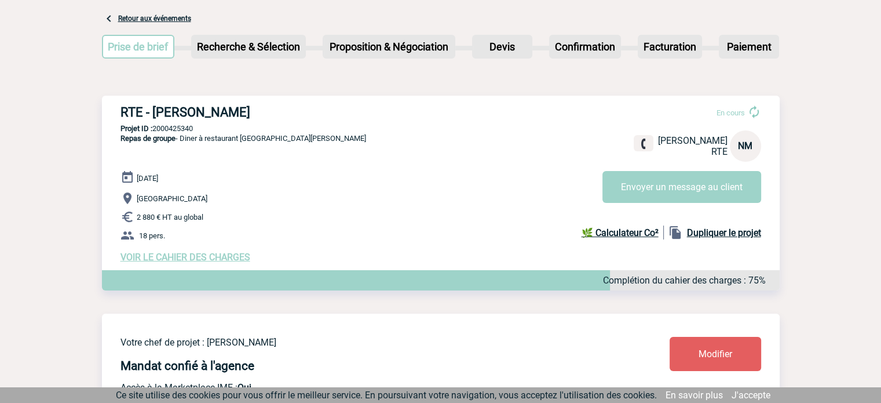
click at [200, 262] on span "VOIR LE CAHIER DES CHARGES" at bounding box center [185, 256] width 130 height 11
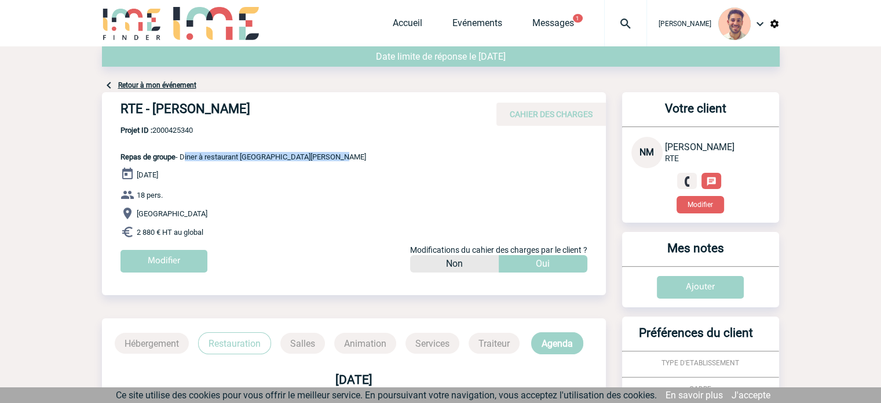
drag, startPoint x: 347, startPoint y: 159, endPoint x: 184, endPoint y: 158, distance: 163.9
click at [184, 158] on div "RTE - [PERSON_NAME] CAHIER DES CHARGES RTE - [PERSON_NAME] - Repas de groupe le…" at bounding box center [354, 186] width 504 height 189
copy span "Diner à restaurant [GEOGRAPHIC_DATA][PERSON_NAME]"
click at [144, 82] on link "Retour à mon événement" at bounding box center [157, 85] width 78 height 8
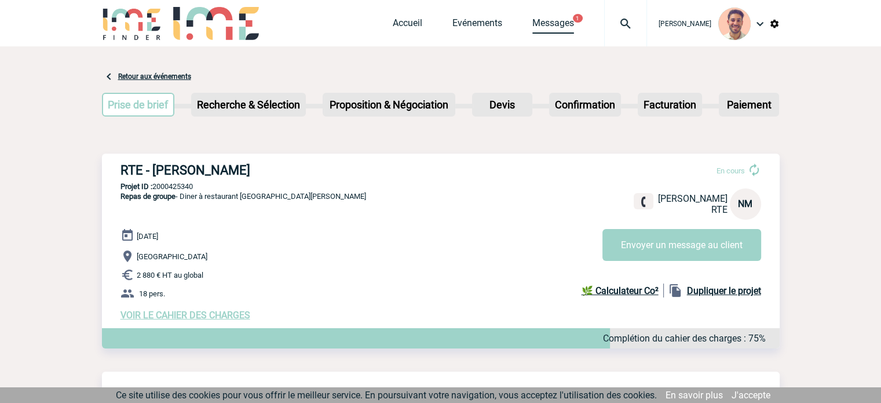
click at [544, 24] on link "Messages" at bounding box center [553, 25] width 42 height 16
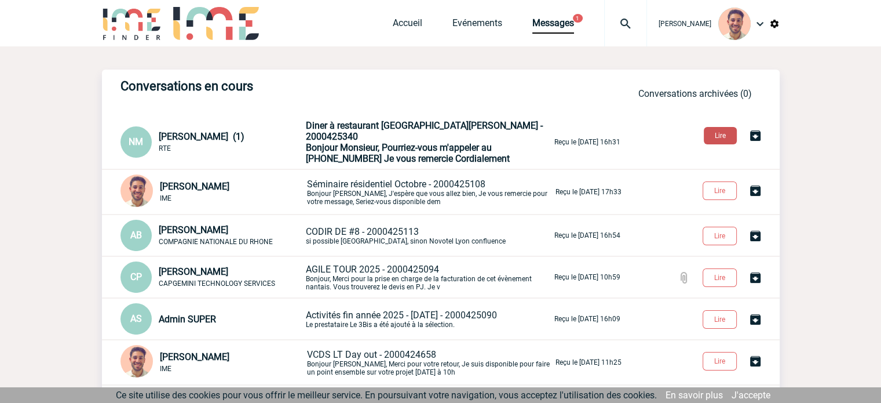
click at [706, 140] on button "Lire" at bounding box center [720, 135] width 33 height 17
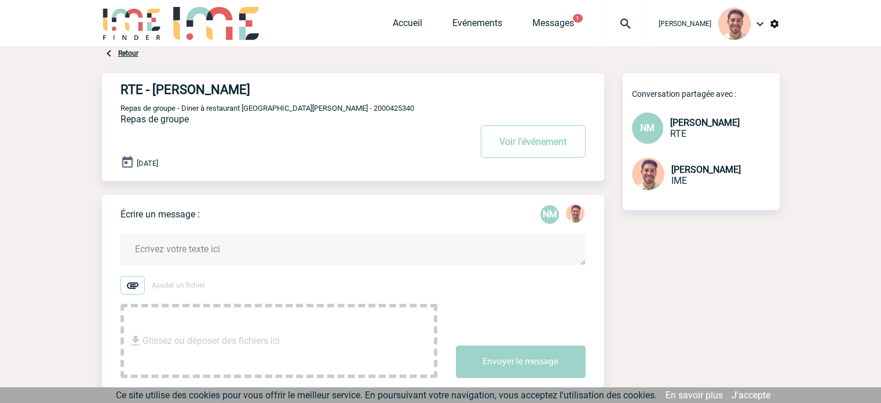
scroll to position [244, 0]
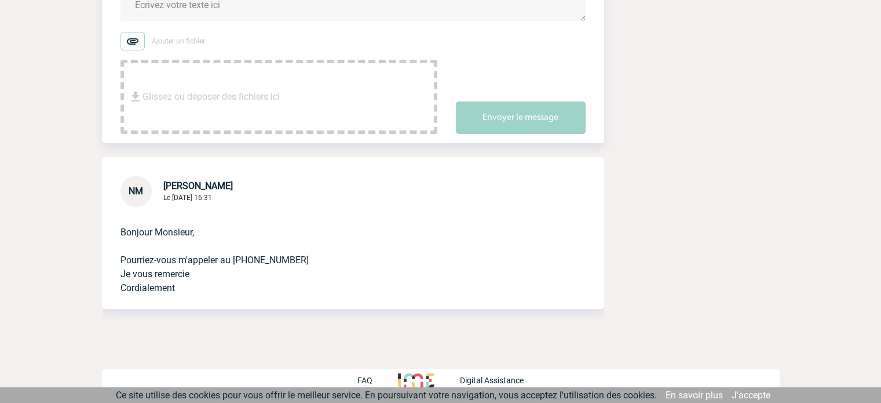
drag, startPoint x: 302, startPoint y: 261, endPoint x: 442, endPoint y: 233, distance: 142.9
click at [234, 259] on p "Bonjour Monsieur, Pourriez-vous m'appeler au [PHONE_NUMBER] Je vous remercie Co…" at bounding box center [336, 251] width 433 height 88
copy p "[PHONE_NUMBER]"
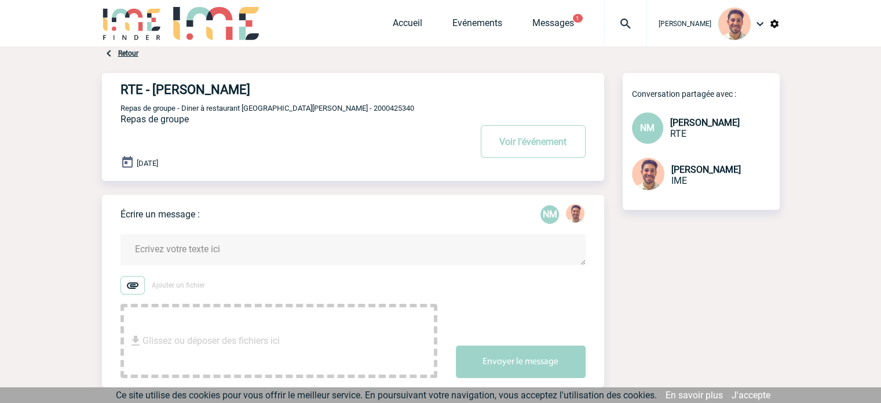
scroll to position [0, 0]
drag, startPoint x: 333, startPoint y: 109, endPoint x: 332, endPoint y: 115, distance: 5.9
click at [308, 110] on span "Repas de groupe - Diner à restaurant [GEOGRAPHIC_DATA][PERSON_NAME] - 2000425340" at bounding box center [267, 108] width 294 height 9
drag, startPoint x: 336, startPoint y: 108, endPoint x: 303, endPoint y: 106, distance: 33.1
click at [303, 106] on span "Repas de groupe - Diner à restaurant [GEOGRAPHIC_DATA][PERSON_NAME] - 2000425340" at bounding box center [267, 108] width 294 height 9
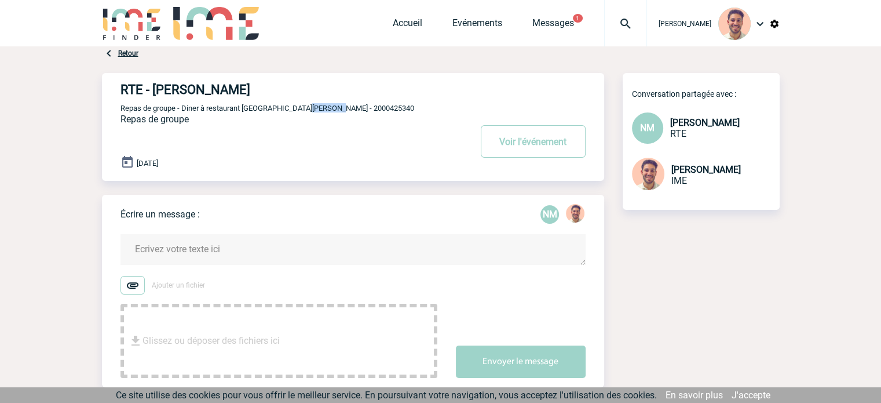
copy span "TETEDOIE"
click at [490, 21] on link "Evénements" at bounding box center [477, 25] width 50 height 16
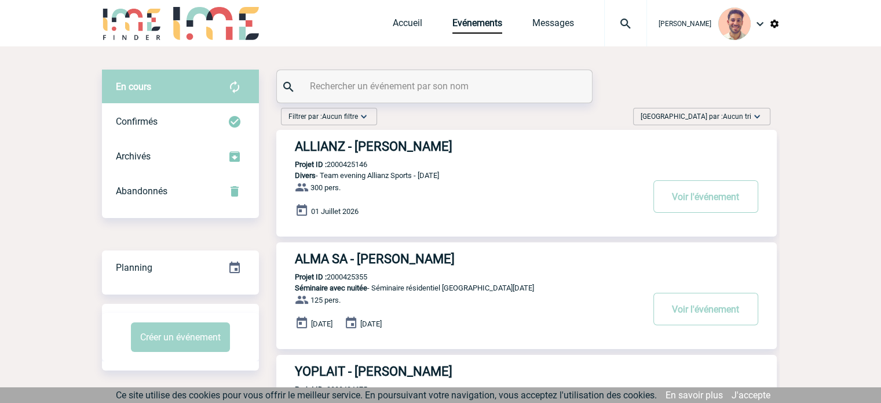
click at [411, 85] on input "text" at bounding box center [436, 86] width 258 height 17
paste input "2000425084"
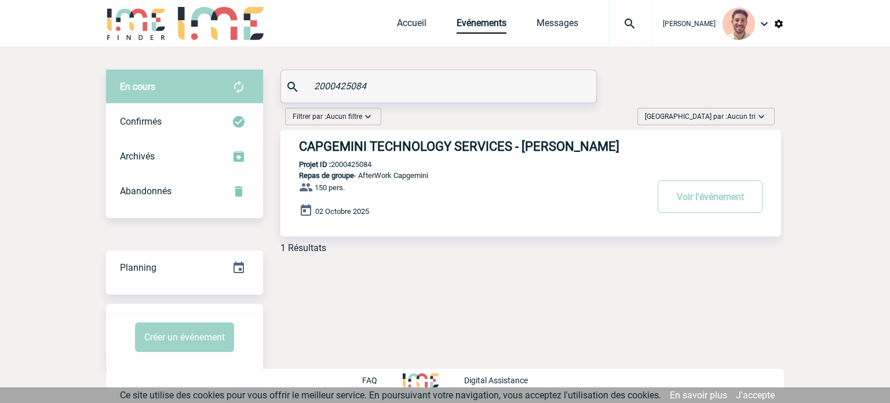
type input "2000425084"
click at [398, 153] on h3 "CAPGEMINI TECHNOLOGY SERVICES - Marion ANTOINE" at bounding box center [472, 146] width 347 height 14
click at [398, 148] on h3 "CAPGEMINI TECHNOLOGY SERVICES - Marion ANTOINE" at bounding box center [472, 146] width 347 height 14
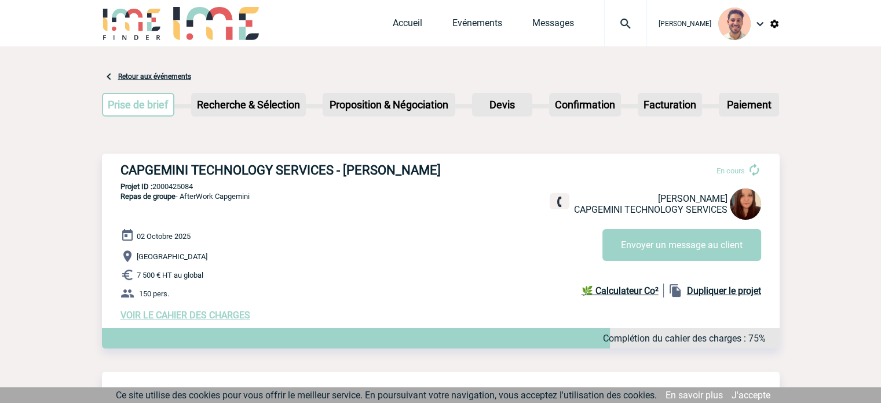
click at [179, 315] on span "VOIR LE CAHIER DES CHARGES" at bounding box center [185, 314] width 130 height 11
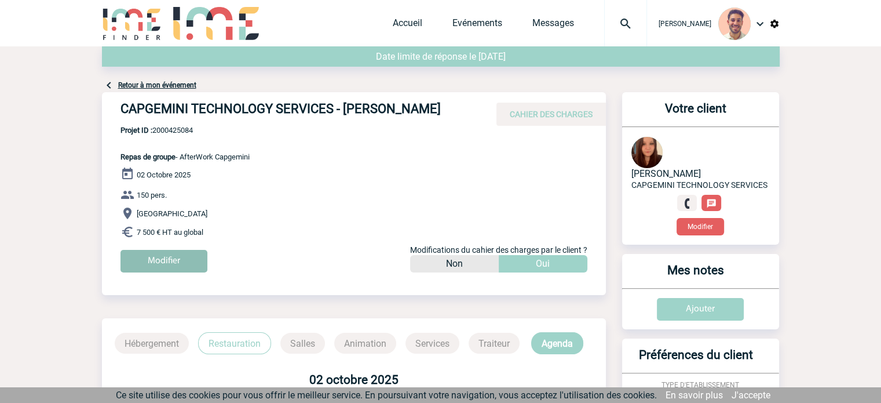
click at [168, 264] on input "Modifier" at bounding box center [163, 261] width 87 height 23
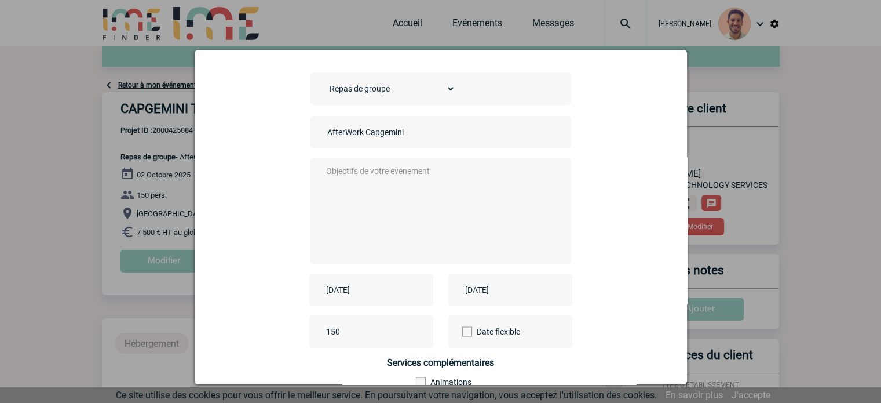
scroll to position [58, 0]
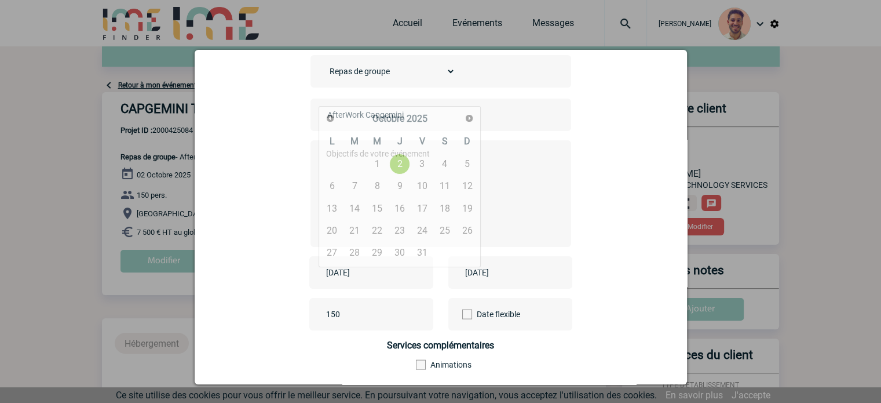
click at [341, 268] on input "[DATE]" at bounding box center [363, 272] width 80 height 15
click at [389, 187] on link "9" at bounding box center [399, 185] width 21 height 21
type input "[DATE]"
drag, startPoint x: 474, startPoint y: 279, endPoint x: 491, endPoint y: 279, distance: 17.4
click at [474, 279] on input "[DATE]" at bounding box center [502, 272] width 80 height 15
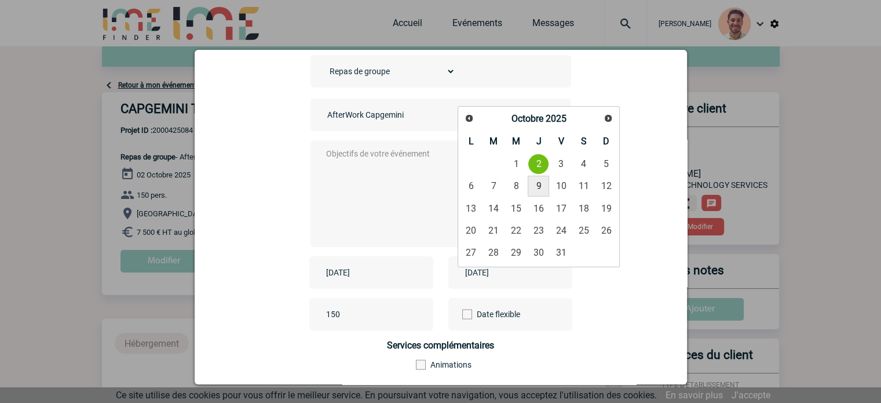
click at [539, 185] on link "9" at bounding box center [538, 185] width 21 height 21
type input "[DATE]"
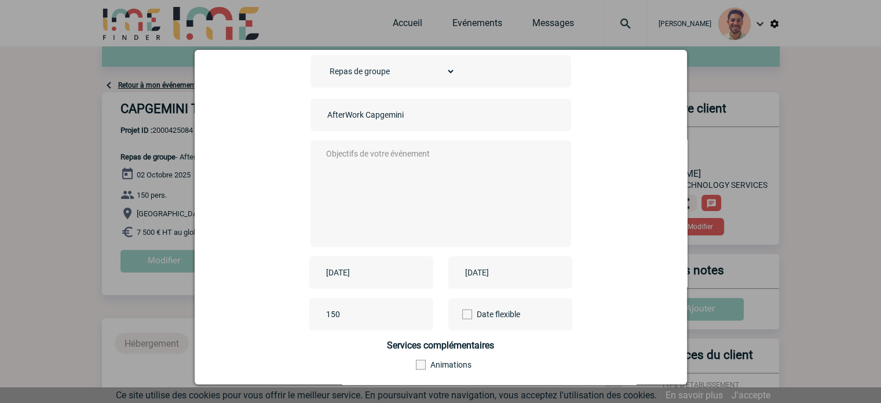
click at [408, 169] on textarea at bounding box center [437, 192] width 229 height 93
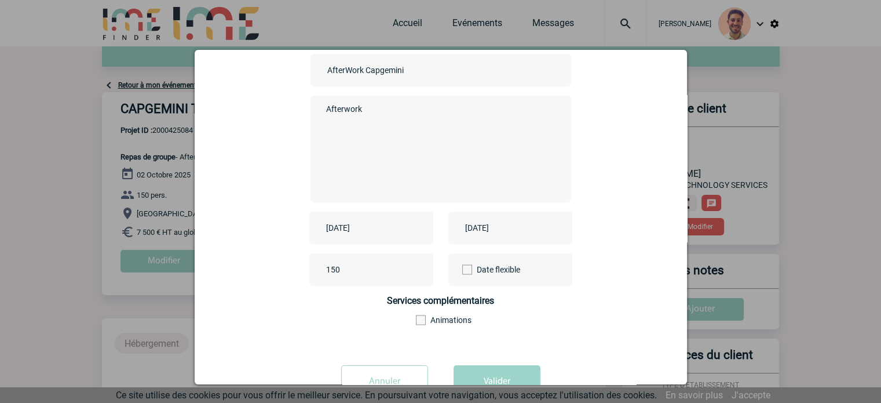
scroll to position [144, 0]
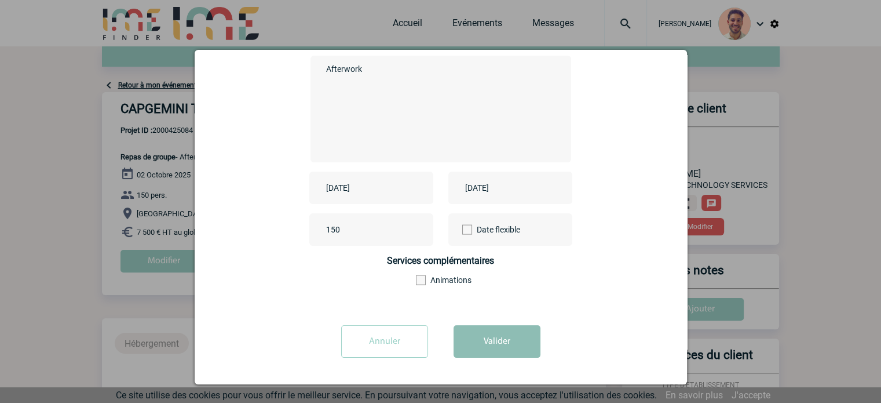
type textarea "Afterwork"
drag, startPoint x: 498, startPoint y: 339, endPoint x: 506, endPoint y: 338, distance: 7.6
click at [498, 338] on button "Valider" at bounding box center [496, 341] width 87 height 32
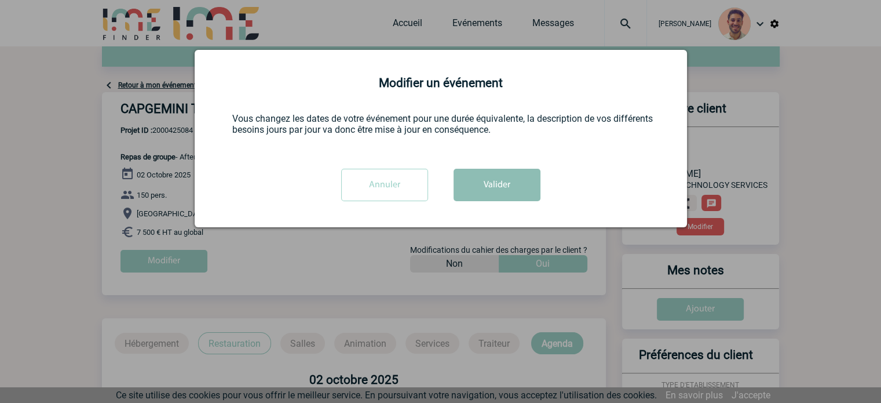
click at [495, 196] on button "Valider" at bounding box center [496, 185] width 87 height 32
click at [492, 180] on button "Valider" at bounding box center [496, 185] width 87 height 32
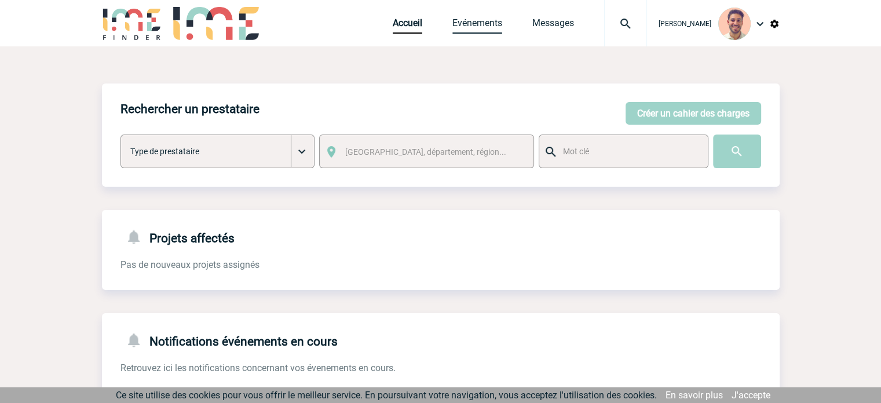
click at [460, 27] on link "Evénements" at bounding box center [477, 25] width 50 height 16
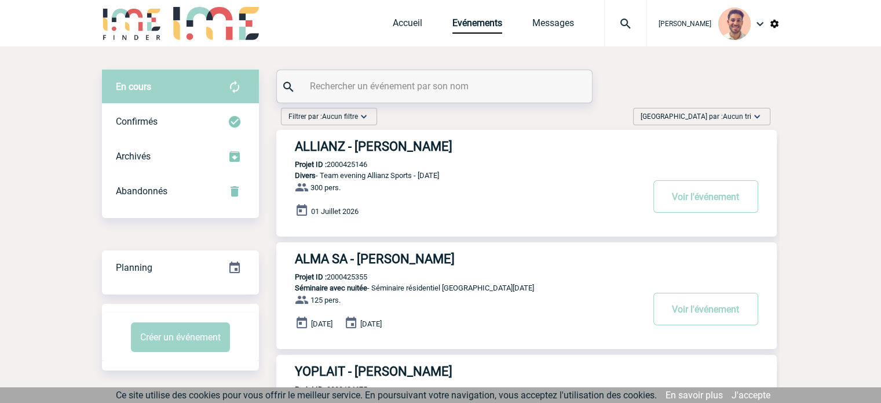
click at [355, 94] on input "text" at bounding box center [436, 86] width 258 height 17
paste input "2000425084"
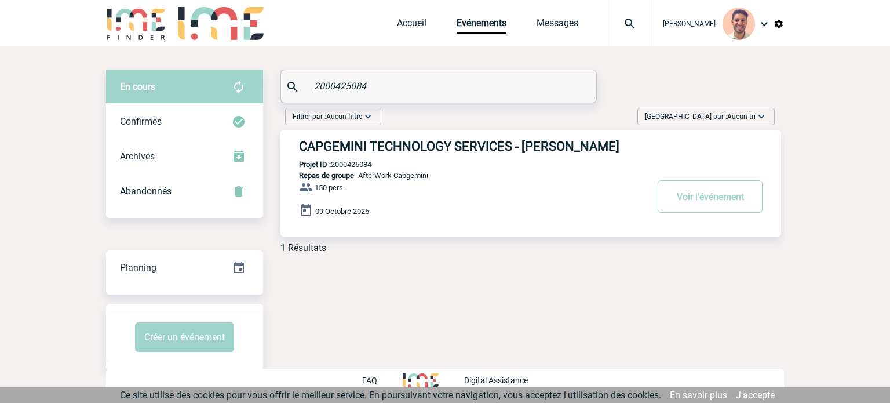
type input "2000425084"
